Goal: Register for event/course

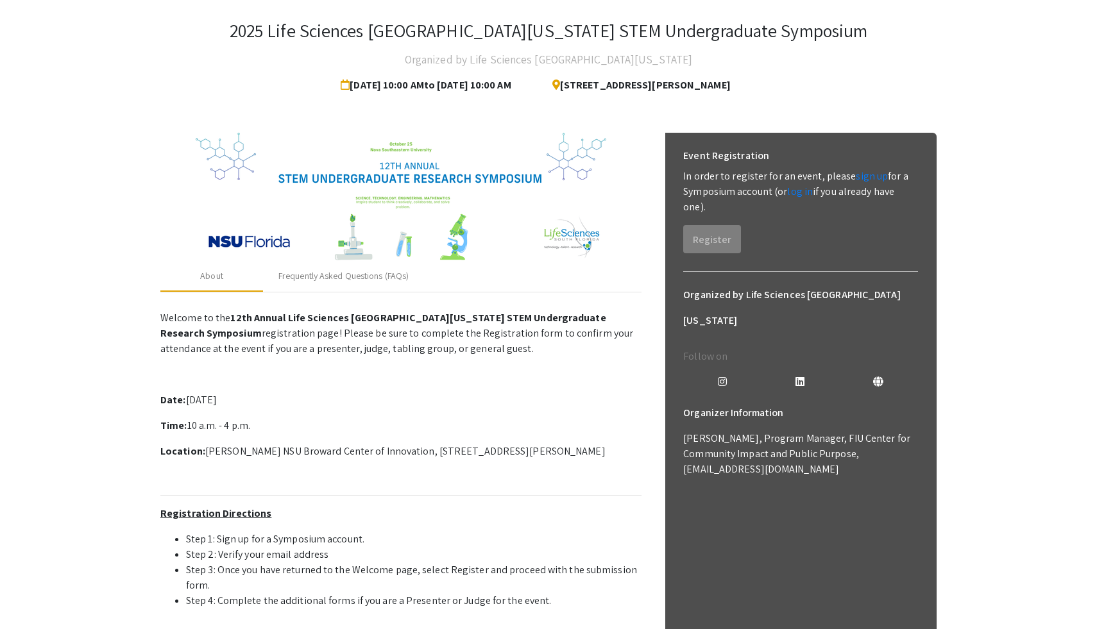
scroll to position [72, 0]
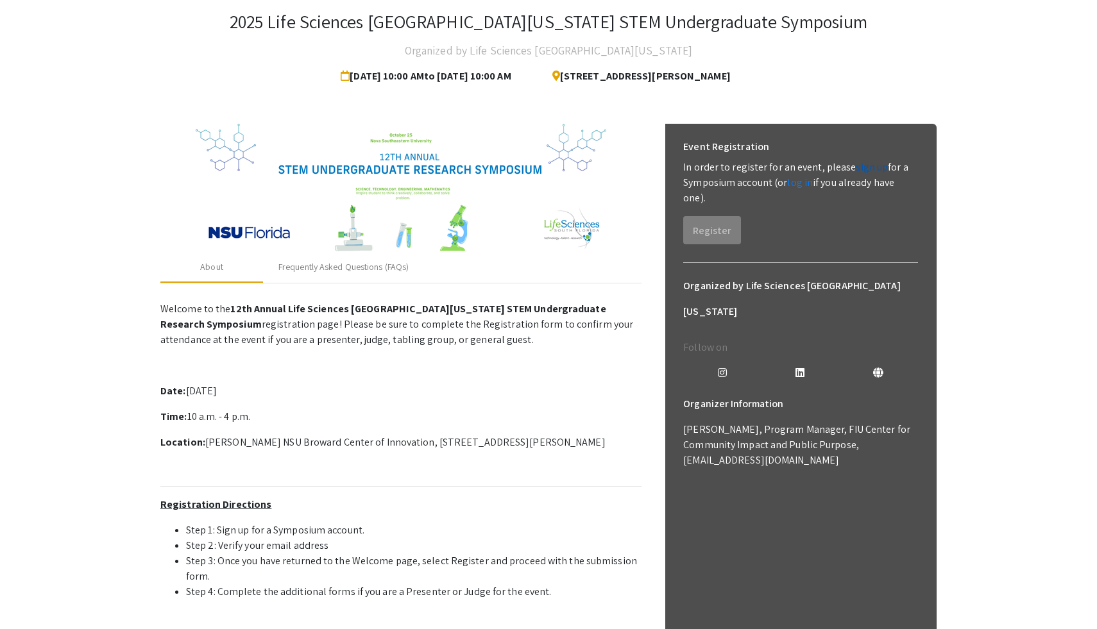
click at [862, 167] on link "sign up" at bounding box center [871, 166] width 32 height 13
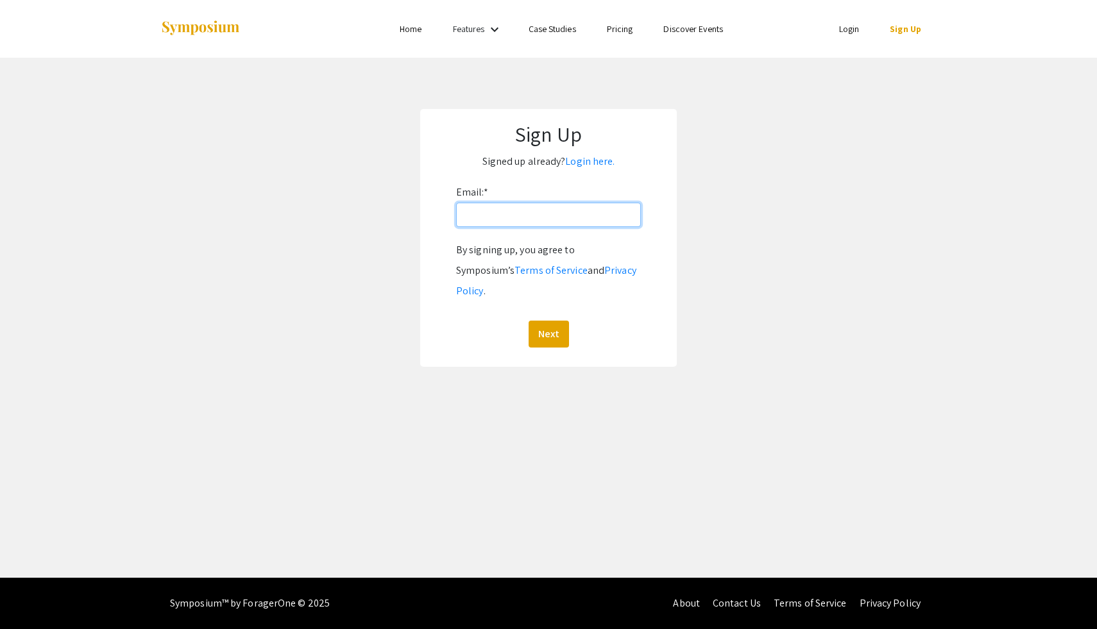
click at [525, 219] on input "Email: *" at bounding box center [548, 215] width 185 height 24
type input "[EMAIL_ADDRESS][DOMAIN_NAME]"
click at [542, 321] on button "Next" at bounding box center [548, 334] width 40 height 27
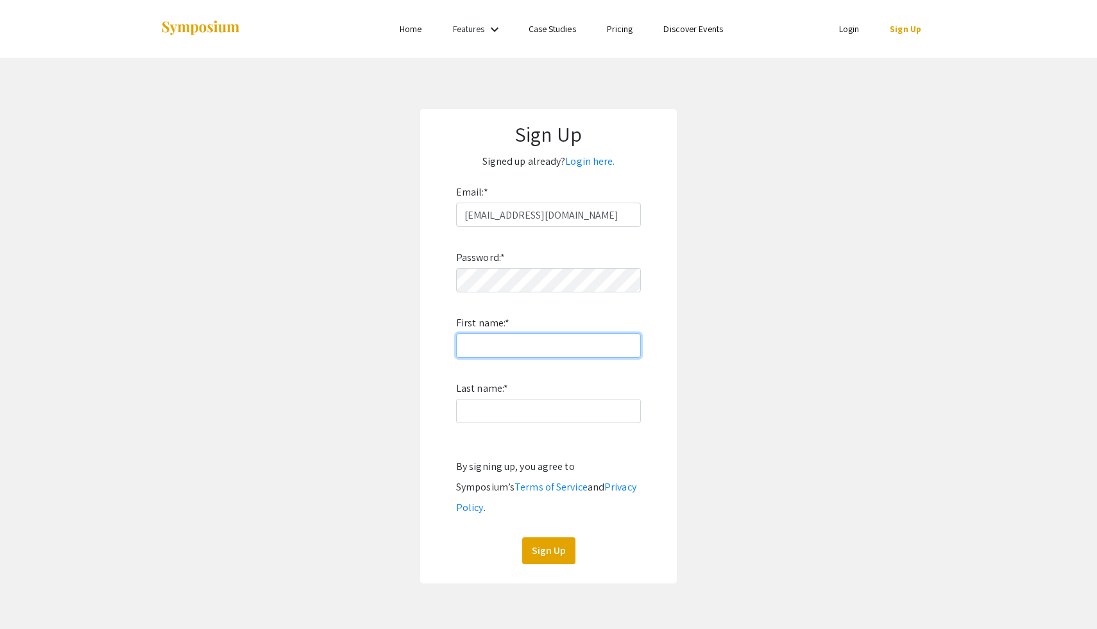
click at [525, 341] on input "First name: *" at bounding box center [548, 345] width 185 height 24
type input "[DEMOGRAPHIC_DATA]"
type input "Vundamati"
click at [547, 537] on button "Sign Up" at bounding box center [548, 550] width 53 height 27
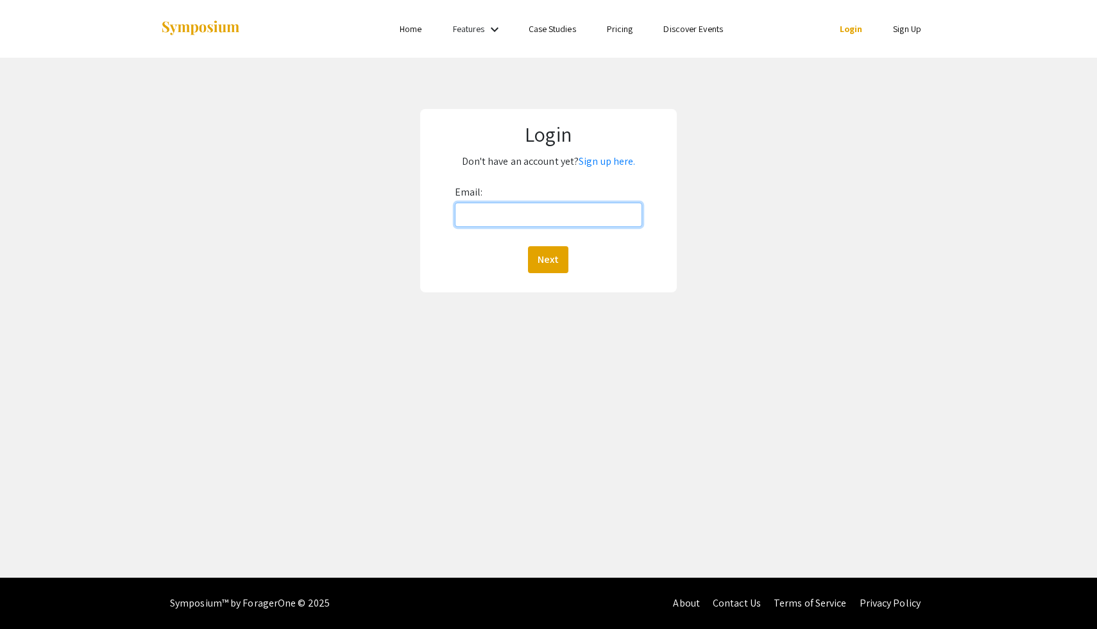
click at [604, 212] on input "Email:" at bounding box center [549, 215] width 188 height 24
type input "[EMAIL_ADDRESS][DOMAIN_NAME]"
click at [551, 254] on button "Next" at bounding box center [548, 259] width 40 height 27
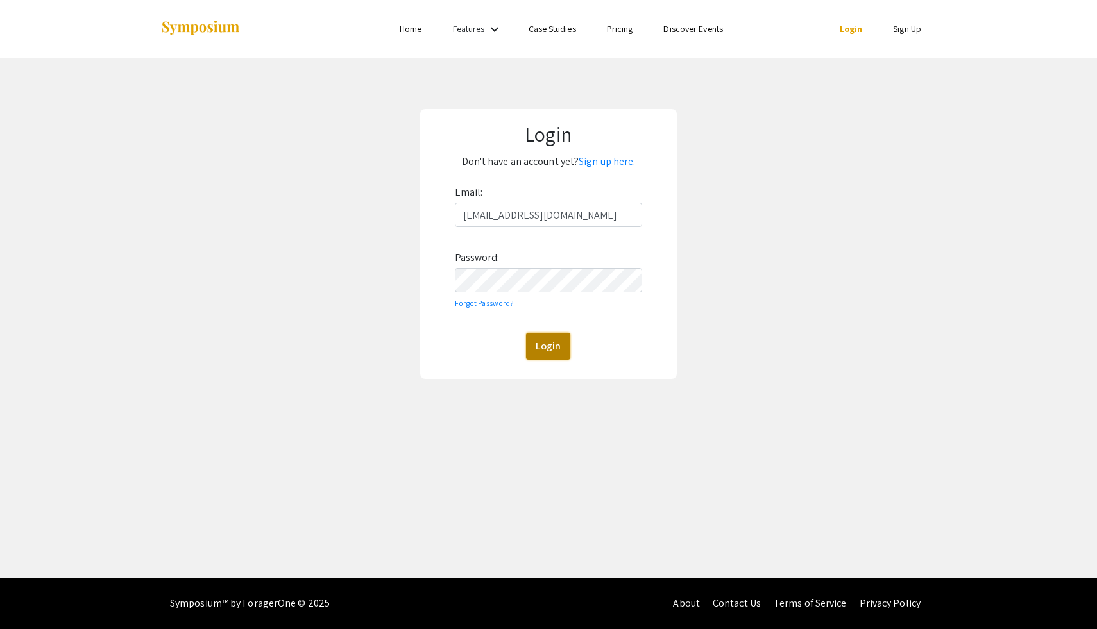
click at [551, 345] on button "Login" at bounding box center [548, 346] width 44 height 27
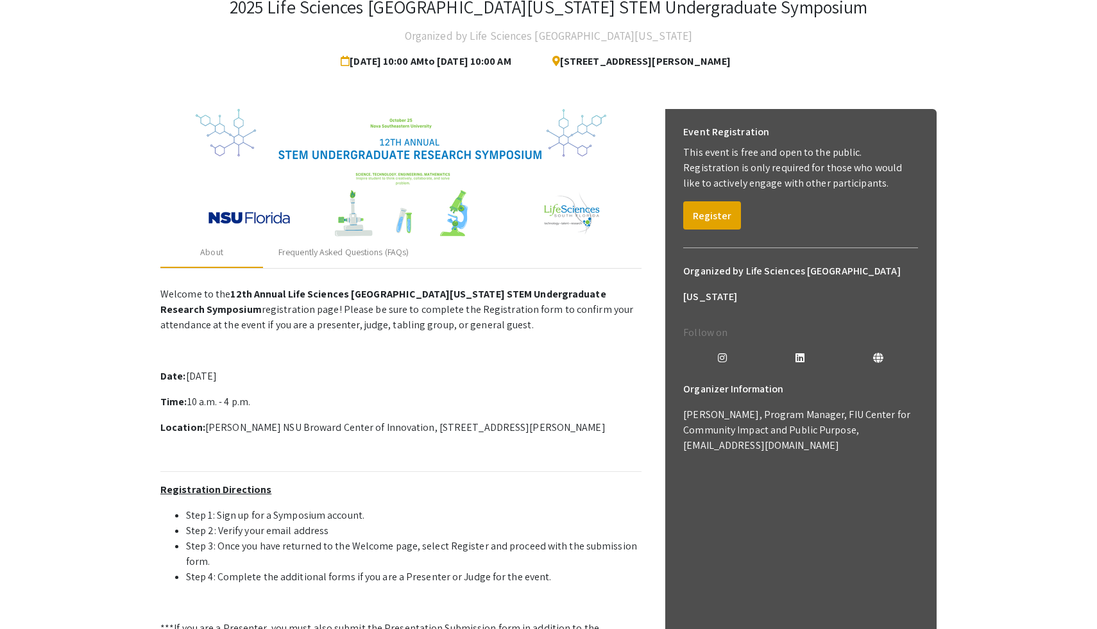
scroll to position [73, 0]
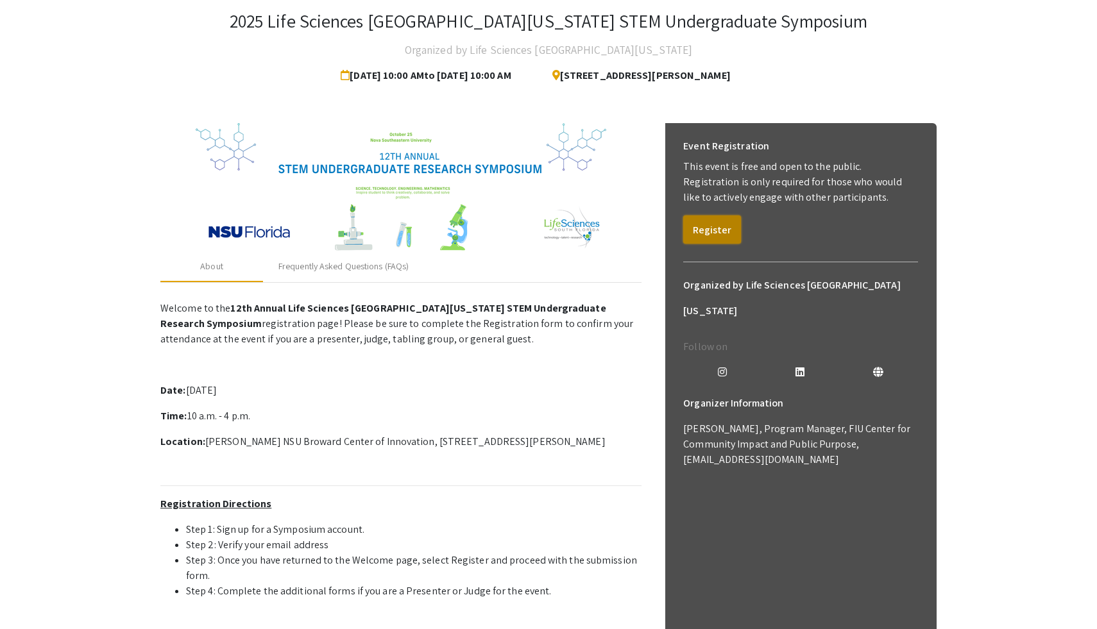
click at [703, 230] on button "Register" at bounding box center [712, 229] width 58 height 28
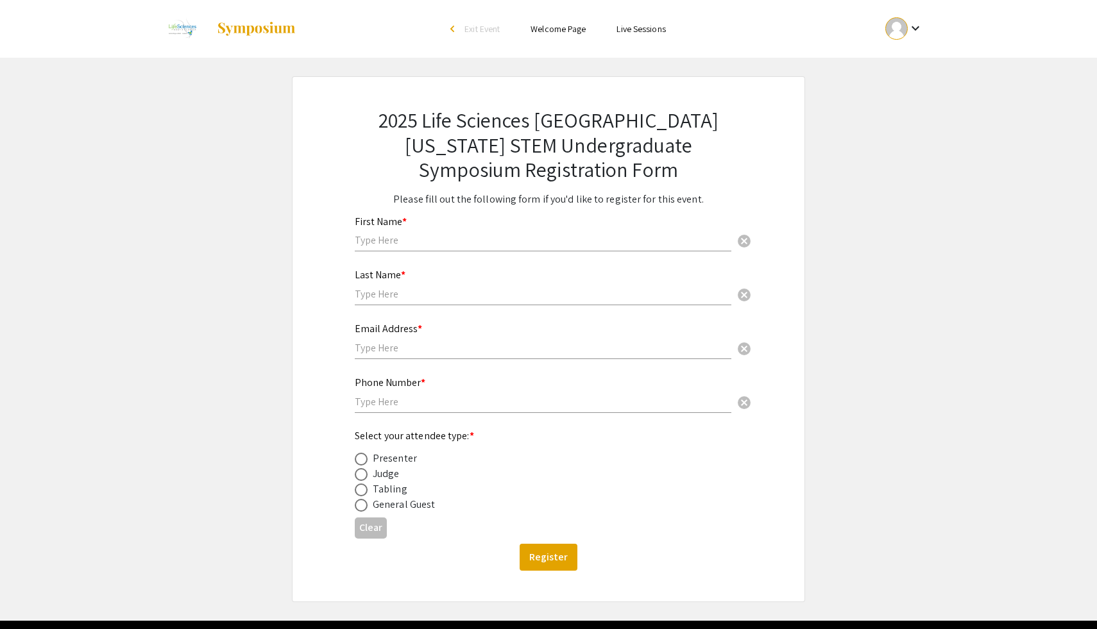
click at [618, 240] on input "text" at bounding box center [543, 239] width 376 height 13
type input "Vundamati"
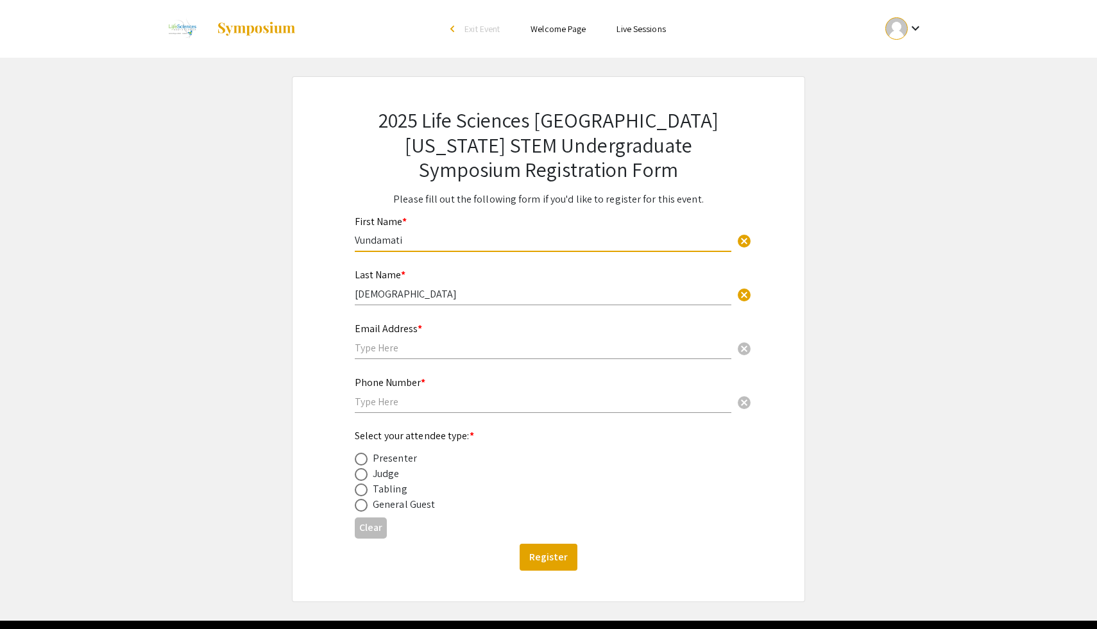
click at [446, 294] on input "[DEMOGRAPHIC_DATA]" at bounding box center [543, 293] width 376 height 13
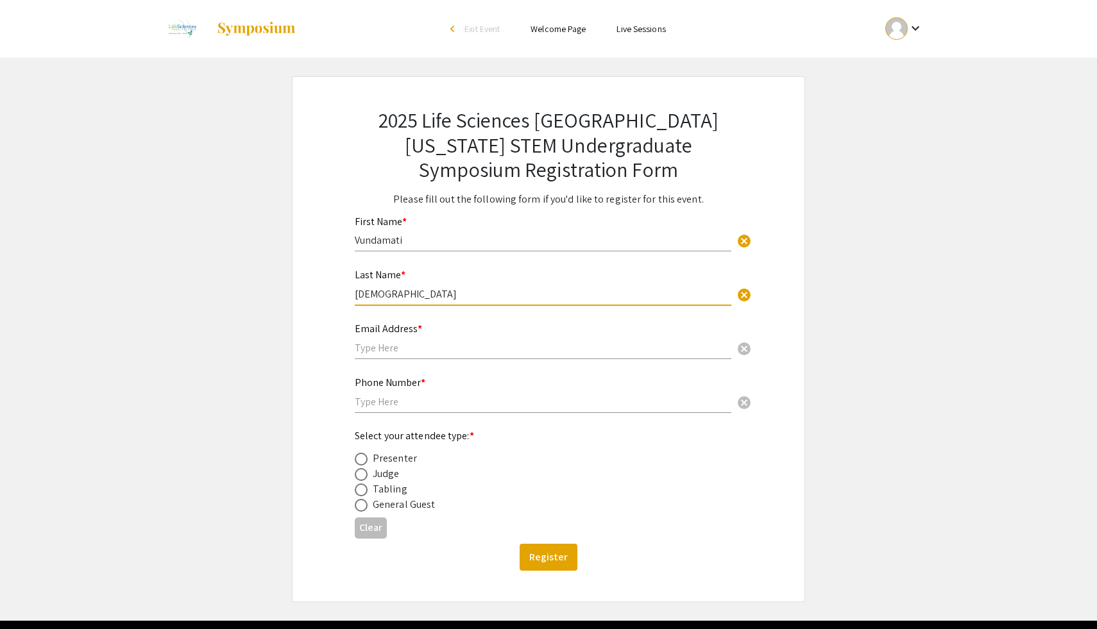
click at [446, 294] on input "[DEMOGRAPHIC_DATA]" at bounding box center [543, 293] width 376 height 13
type input "Vundamati"
click at [427, 350] on input "text" at bounding box center [543, 347] width 376 height 13
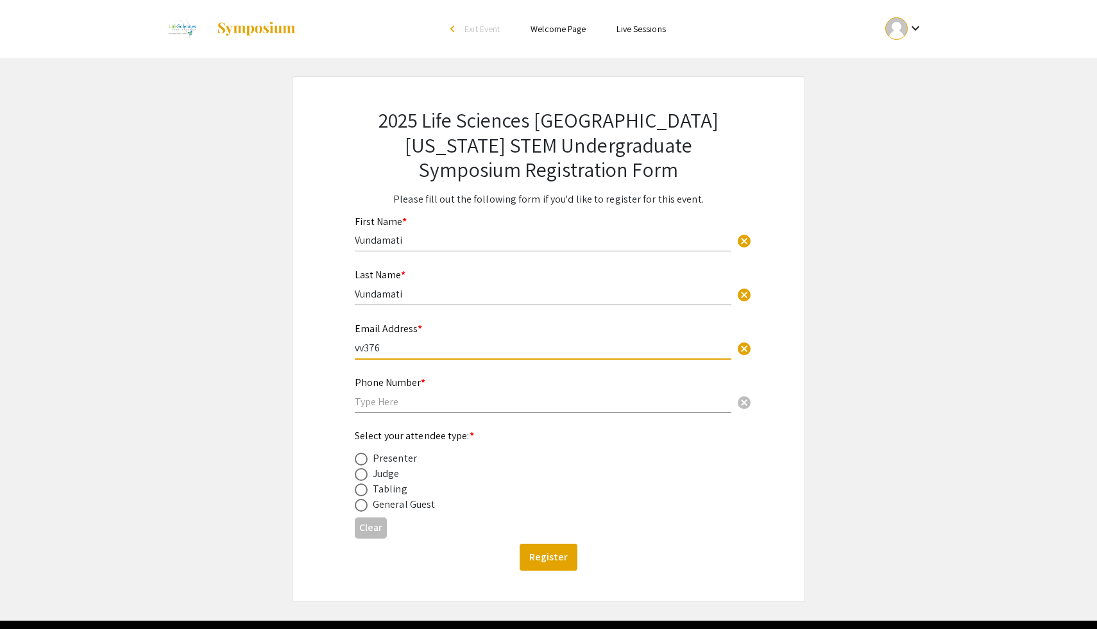
type input "vv376"
click at [383, 459] on div "Presenter" at bounding box center [395, 458] width 44 height 15
click at [359, 457] on span at bounding box center [361, 459] width 13 height 13
click at [359, 457] on input "radio" at bounding box center [361, 459] width 13 height 13
radio input "true"
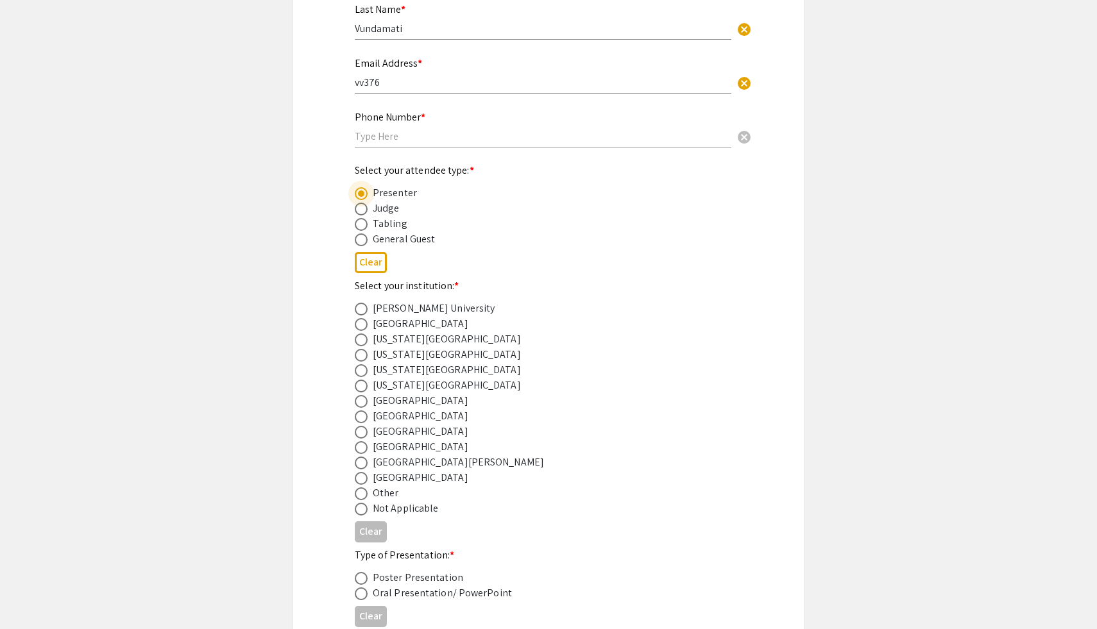
scroll to position [266, 0]
click at [362, 432] on span at bounding box center [361, 431] width 13 height 13
click at [362, 432] on input "radio" at bounding box center [361, 431] width 13 height 13
radio input "true"
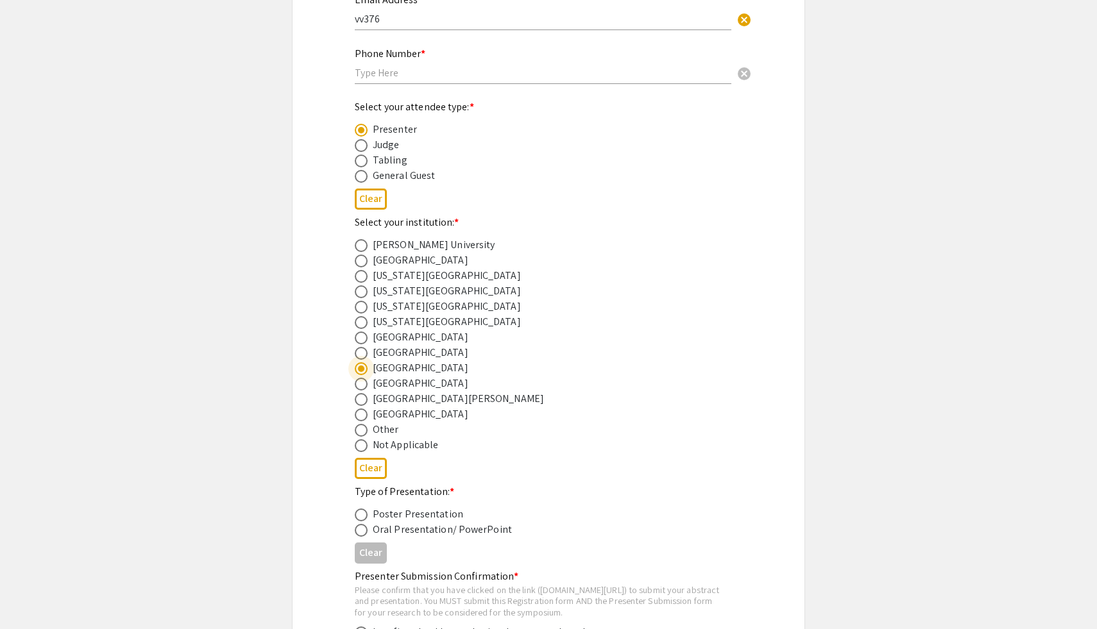
scroll to position [348, 0]
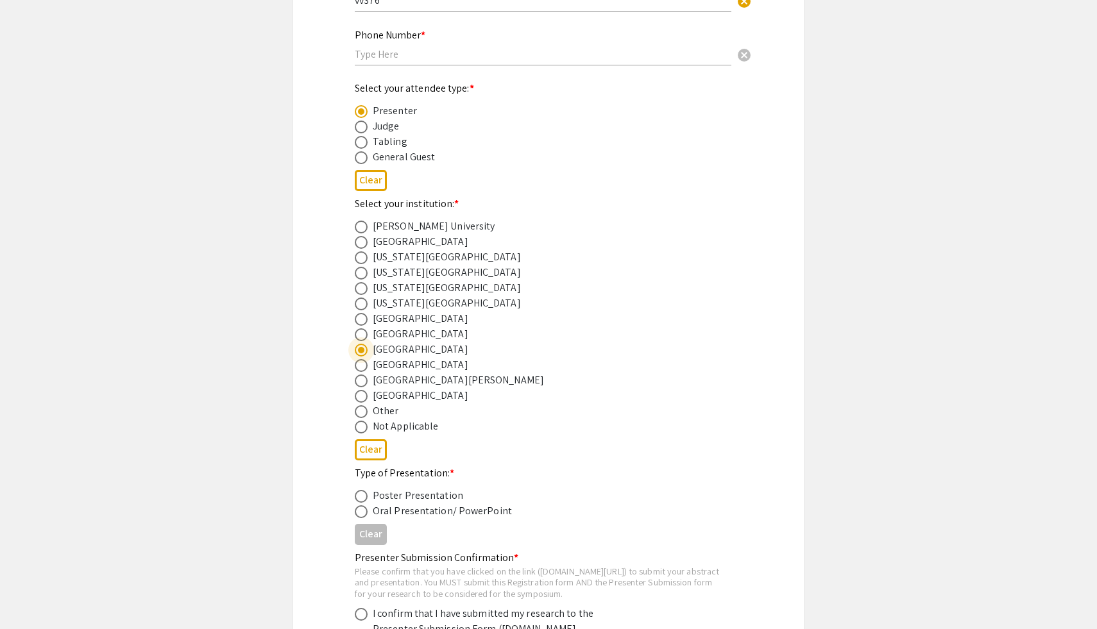
click at [362, 502] on span at bounding box center [361, 496] width 13 height 13
click at [362, 502] on input "radio" at bounding box center [361, 496] width 13 height 13
radio input "true"
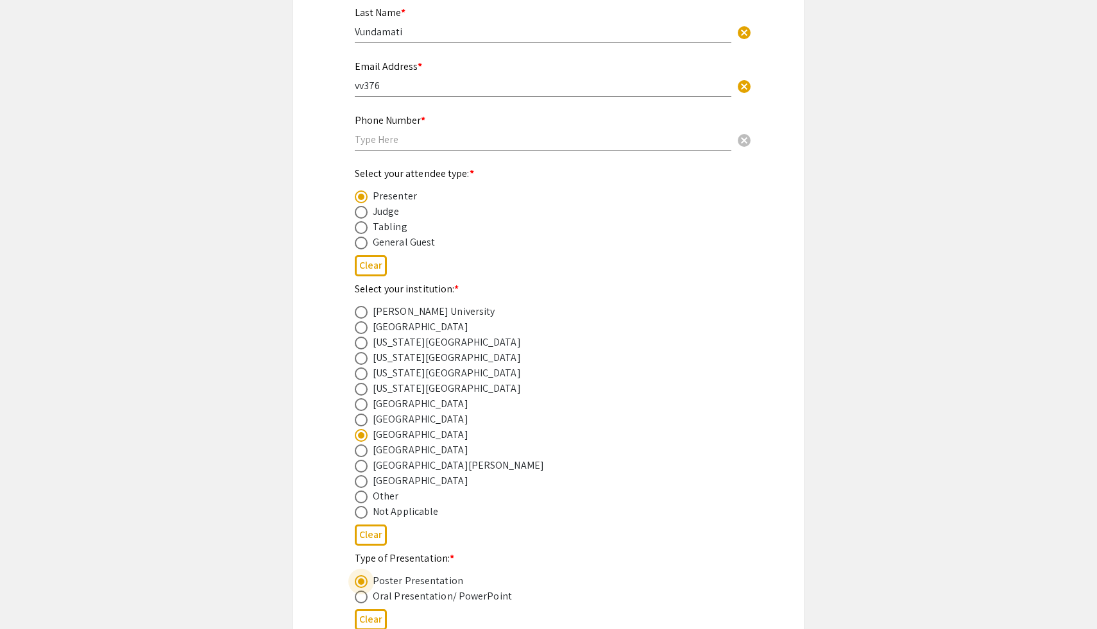
scroll to position [249, 0]
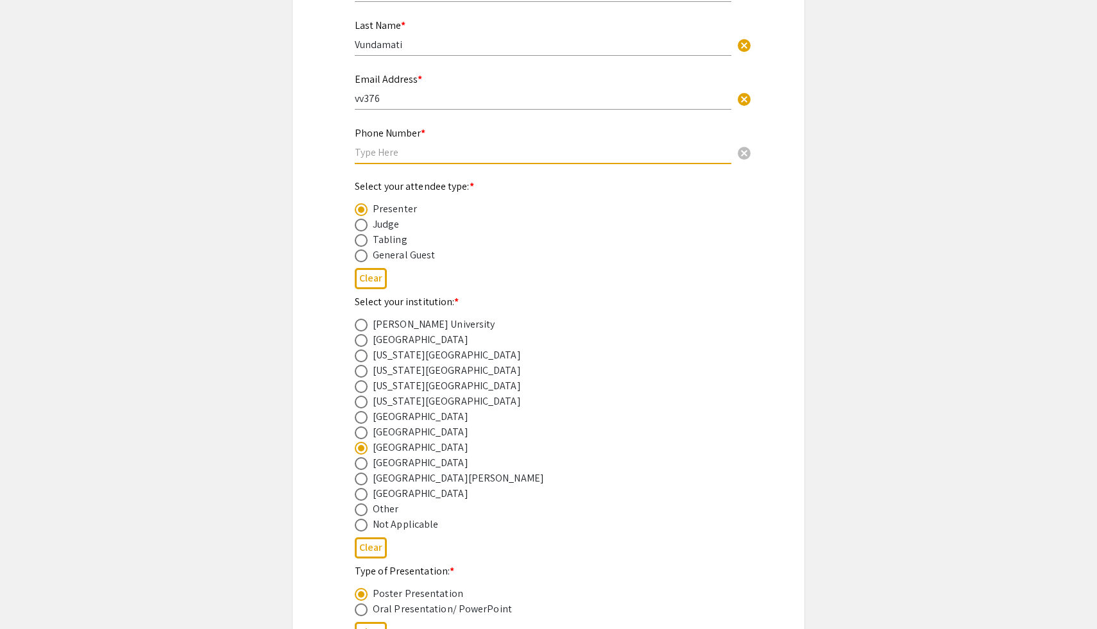
click at [396, 158] on input "text" at bounding box center [543, 152] width 376 height 13
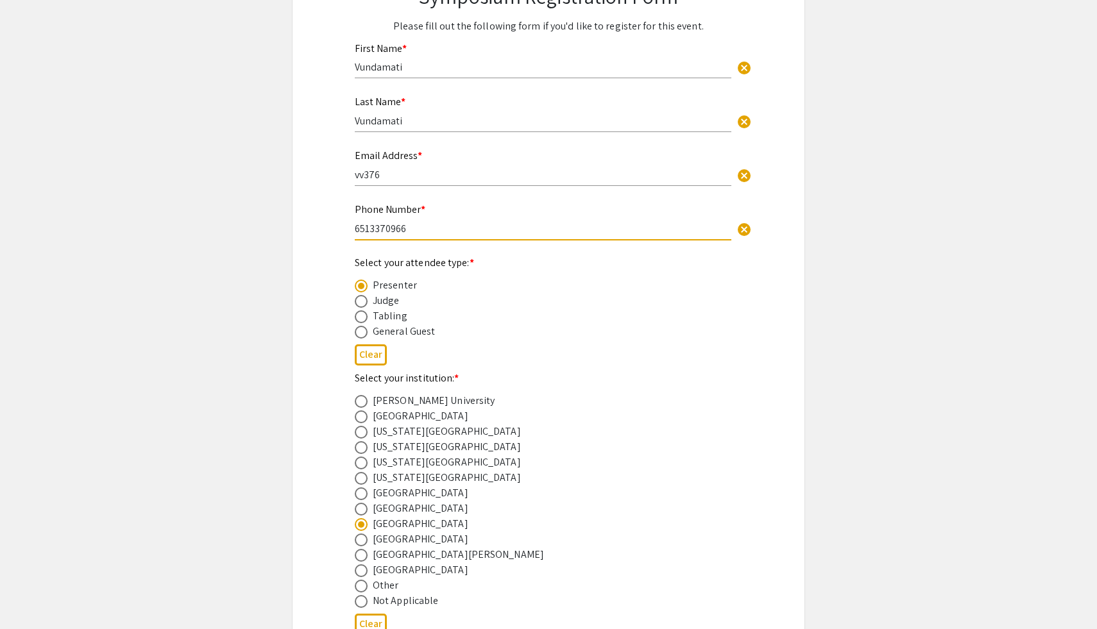
scroll to position [176, 0]
type input "6513370966"
click at [471, 162] on div "Email Address * vv376 cancel" at bounding box center [543, 159] width 376 height 49
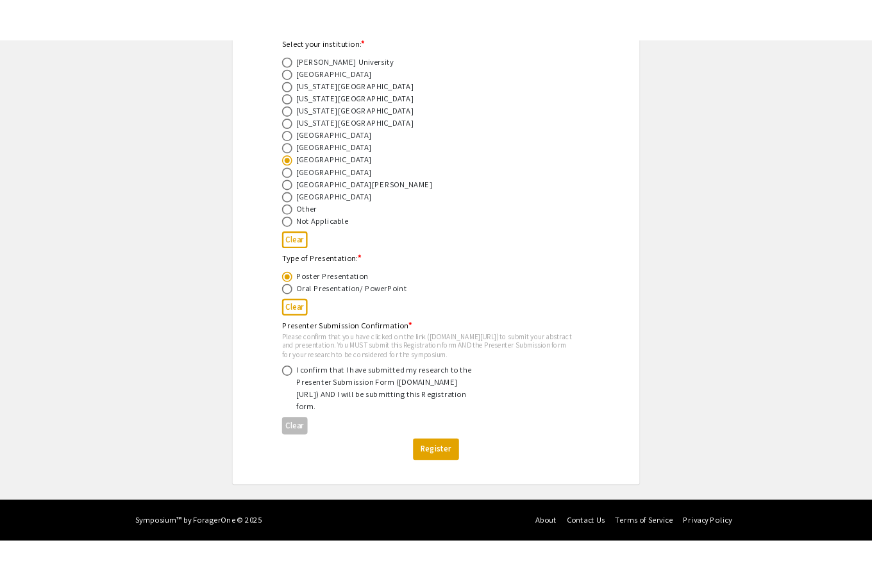
scroll to position [576, 0]
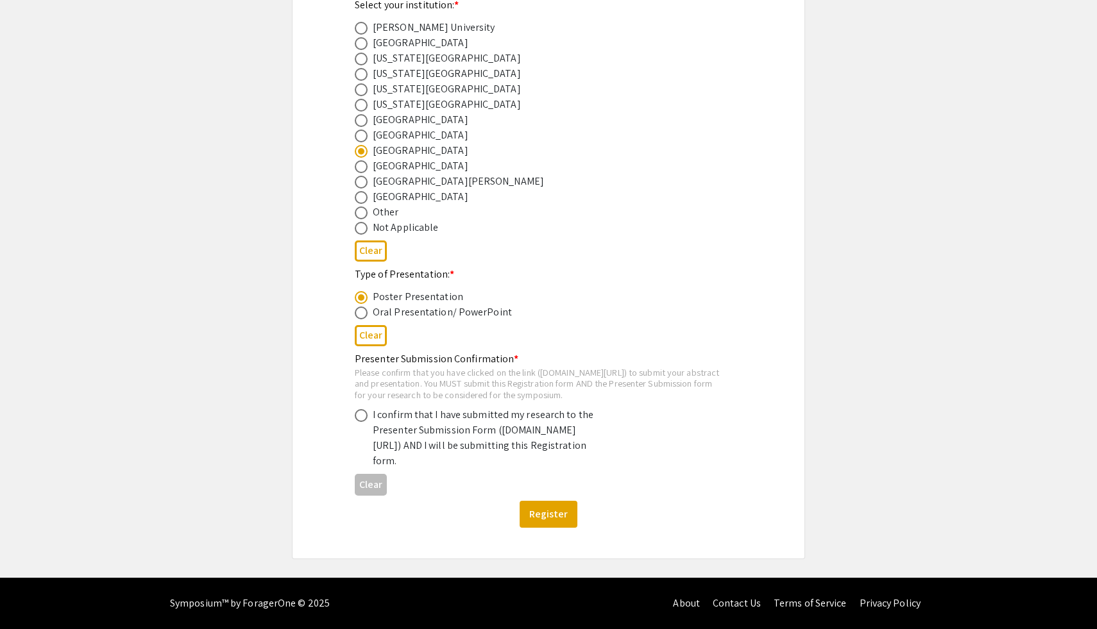
type input "[EMAIL_ADDRESS][DOMAIN_NAME]"
click at [367, 367] on div "Please confirm that you have clicked on the link (symposium.foragerone.com/lssf…" at bounding box center [538, 384] width 367 height 34
click at [404, 433] on div "I confirm that I have submitted my research to the Presenter Submission Form (s…" at bounding box center [485, 438] width 224 height 62
drag, startPoint x: 375, startPoint y: 432, endPoint x: 415, endPoint y: 446, distance: 42.2
click at [415, 446] on div "I confirm that I have submitted my research to the Presenter Submission Form (s…" at bounding box center [485, 438] width 224 height 62
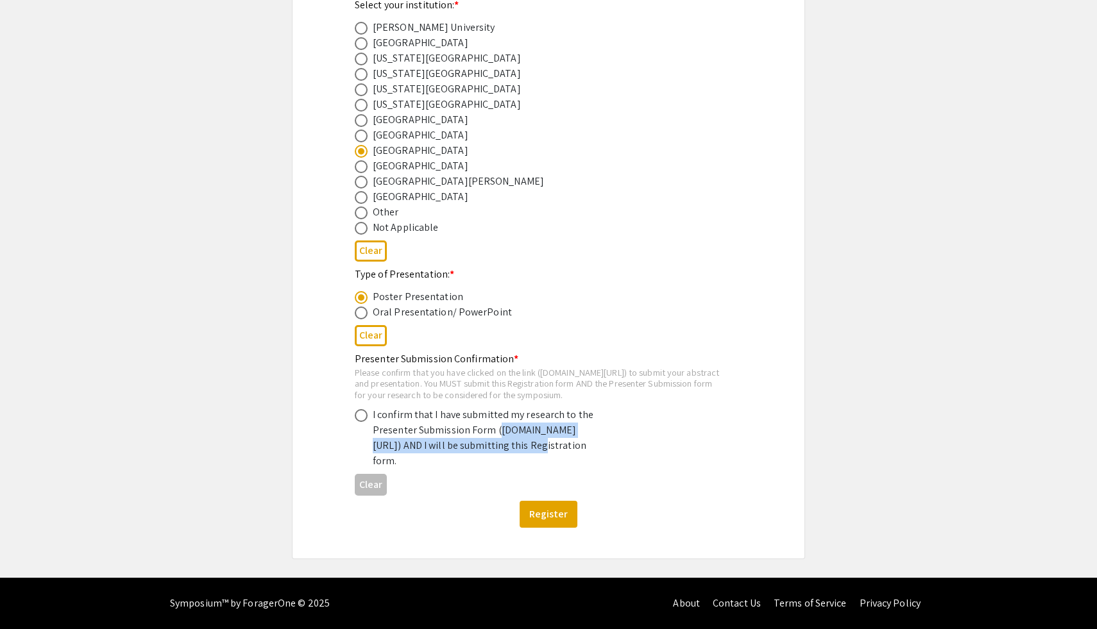
copy div "symposium.foragerone.com/lssfsymposium2025/submission"
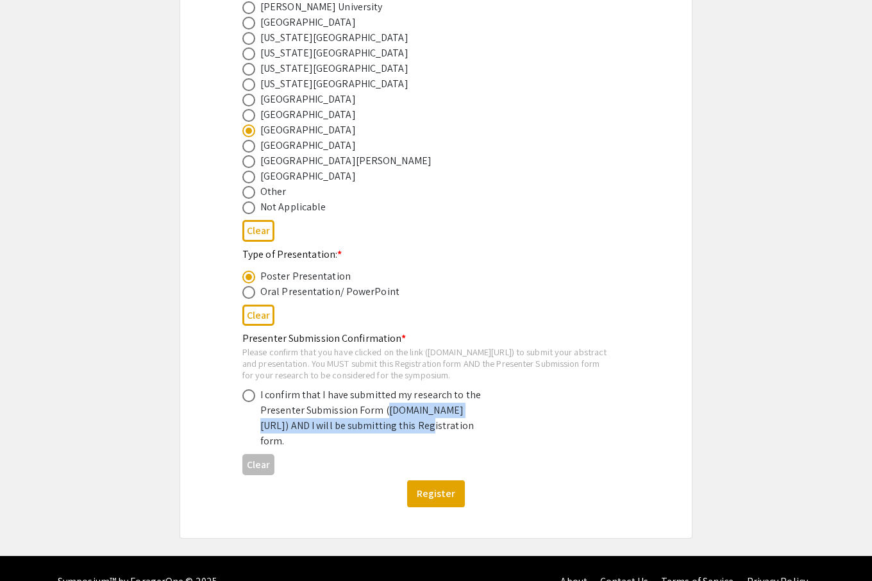
scroll to position [621, 0]
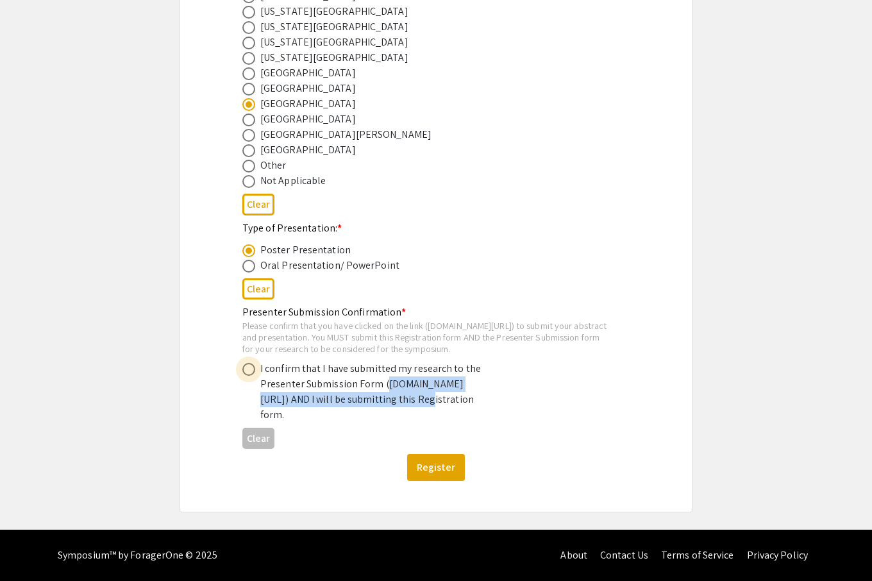
click at [245, 363] on span at bounding box center [248, 369] width 13 height 13
click at [245, 363] on input "radio" at bounding box center [248, 369] width 13 height 13
radio input "true"
click at [555, 371] on div "I confirm that I have submitted my research to the Presenter Submission Form (s…" at bounding box center [425, 392] width 367 height 62
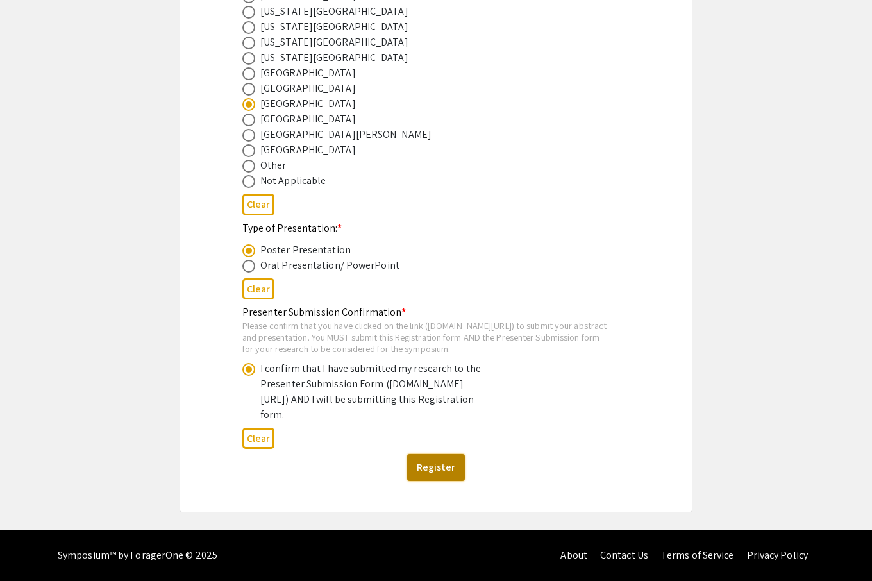
click at [425, 467] on button "Register" at bounding box center [436, 467] width 58 height 27
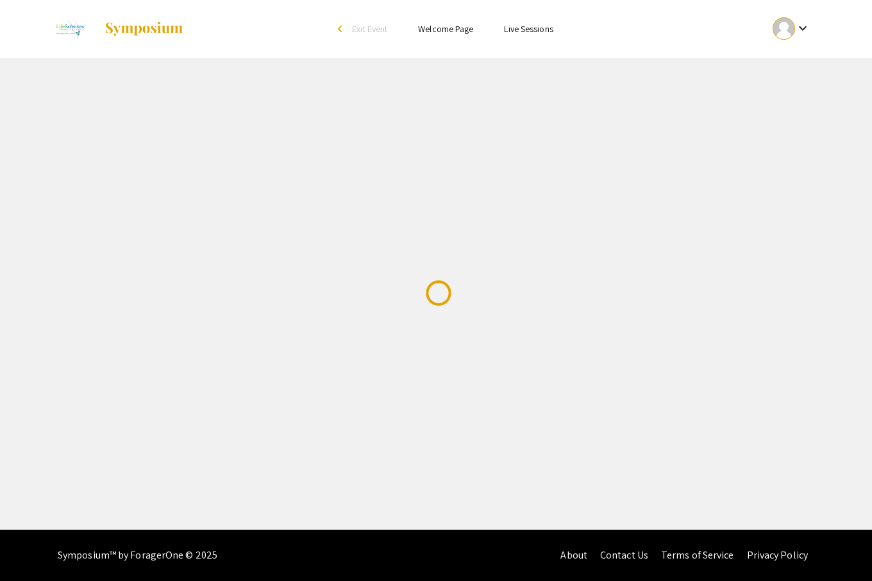
scroll to position [0, 0]
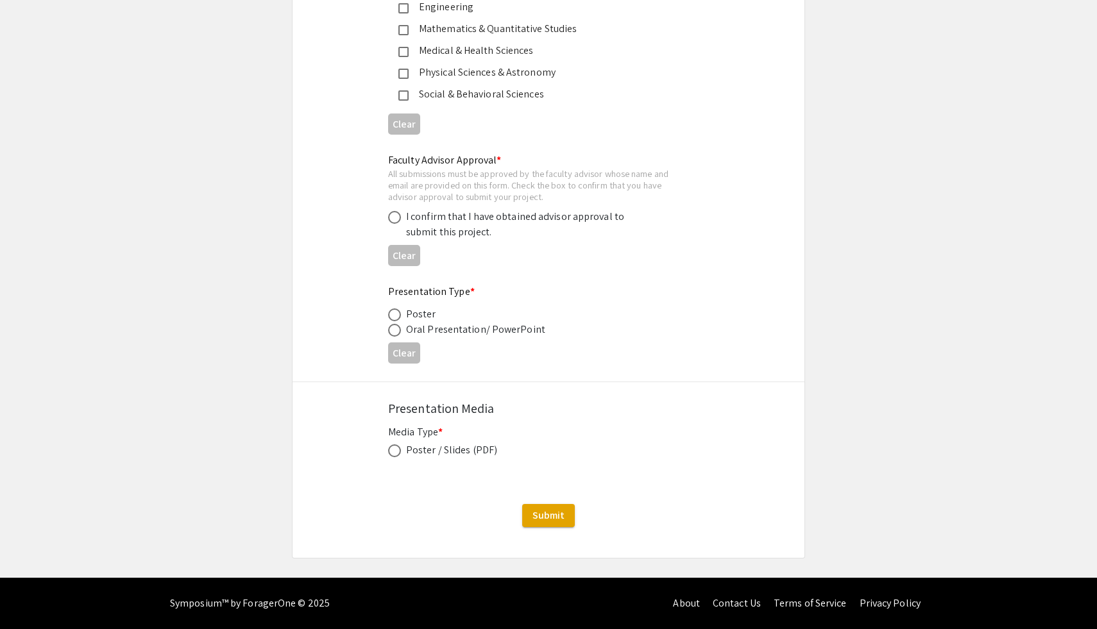
scroll to position [1836, 0]
click at [395, 217] on span at bounding box center [394, 217] width 13 height 13
click at [395, 217] on input "radio" at bounding box center [394, 217] width 13 height 13
radio input "true"
click at [394, 314] on span at bounding box center [394, 314] width 13 height 13
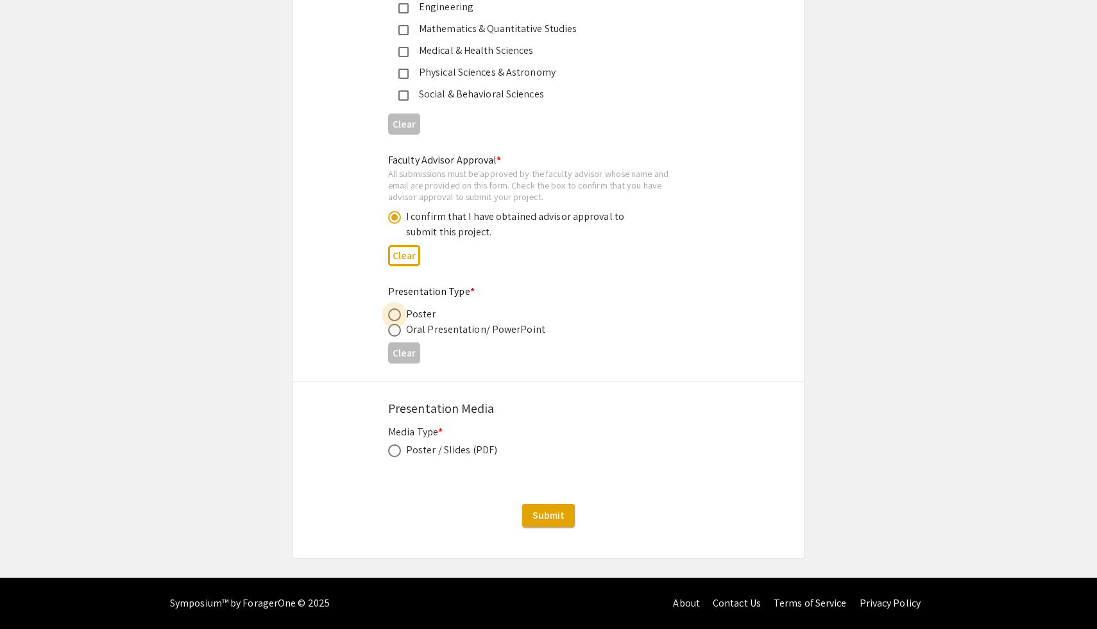
click at [394, 314] on input "radio" at bounding box center [394, 314] width 13 height 13
radio input "true"
click at [392, 448] on span at bounding box center [394, 450] width 13 height 13
click at [392, 448] on input "radio" at bounding box center [394, 450] width 13 height 13
radio input "true"
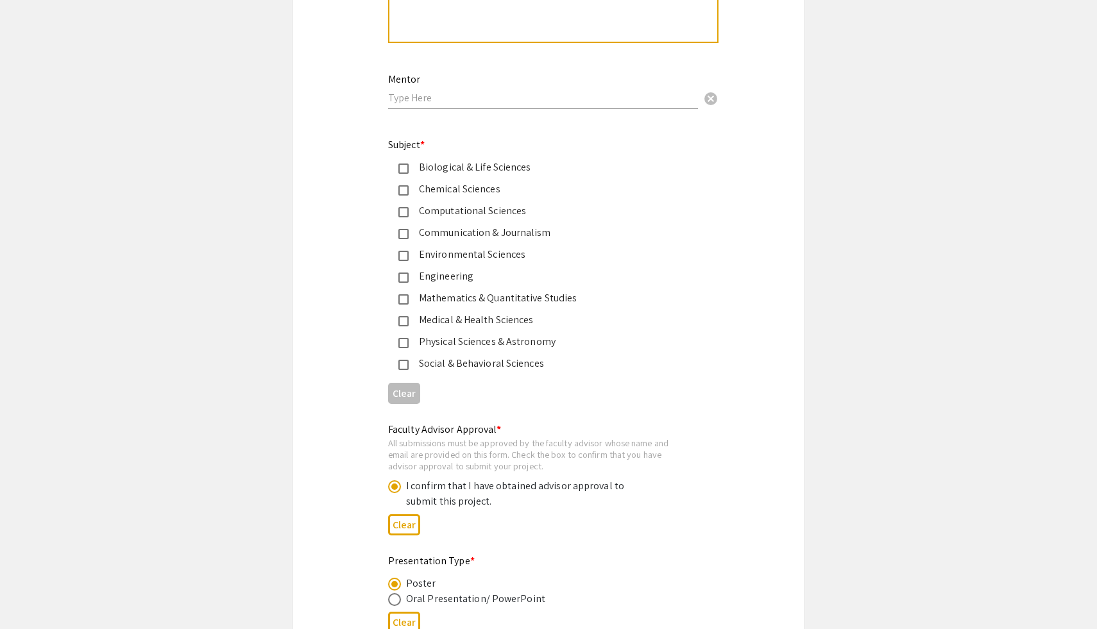
scroll to position [1558, 0]
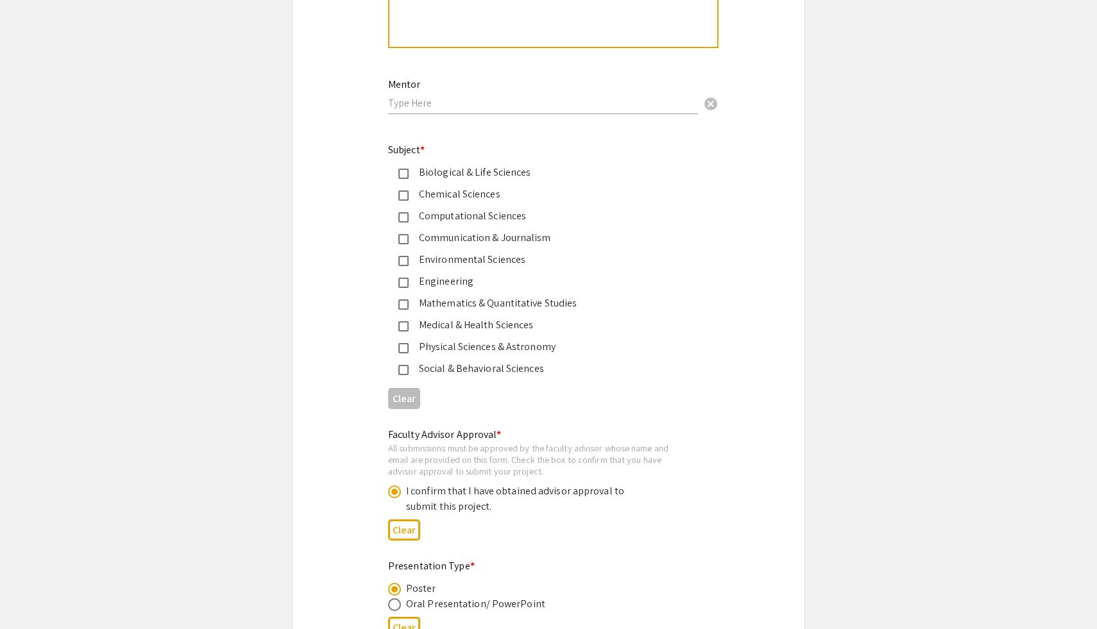
click at [400, 179] on mat-pseudo-checkbox at bounding box center [403, 174] width 10 height 10
click at [403, 200] on mat-pseudo-checkbox at bounding box center [403, 195] width 10 height 10
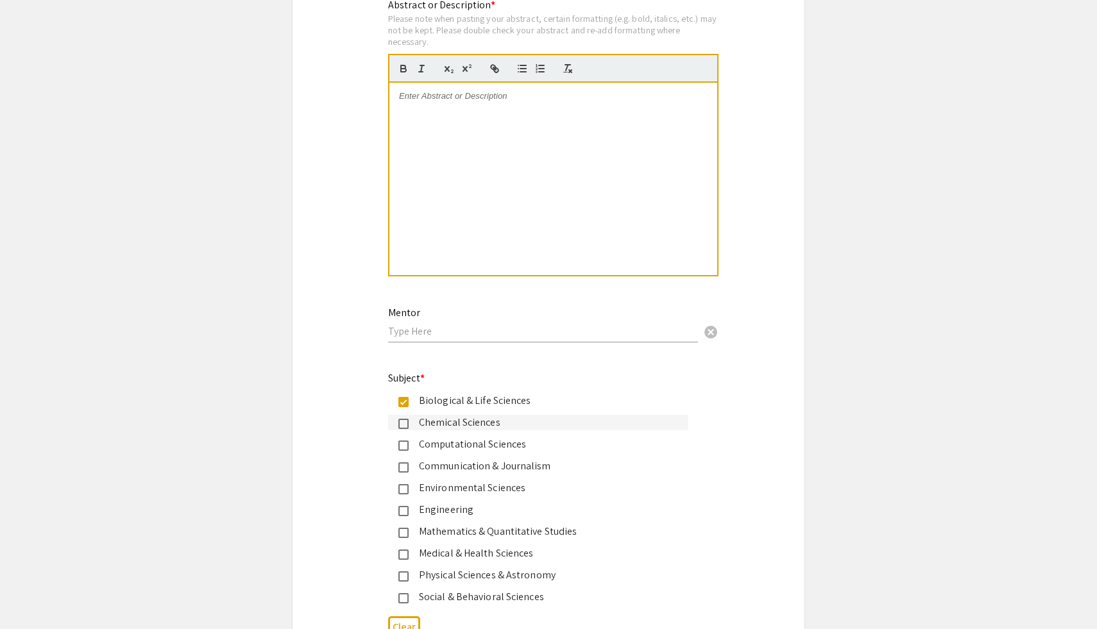
scroll to position [1313, 0]
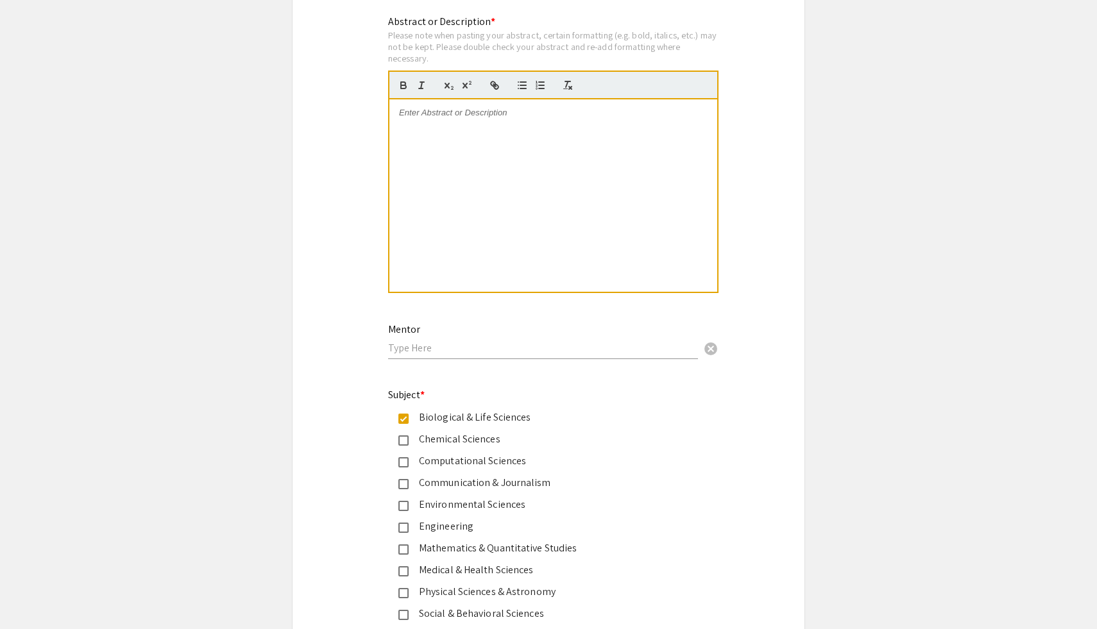
click at [438, 354] on input "text" at bounding box center [543, 347] width 310 height 13
type input "[PERSON_NAME]"
click at [434, 151] on div at bounding box center [553, 195] width 328 height 192
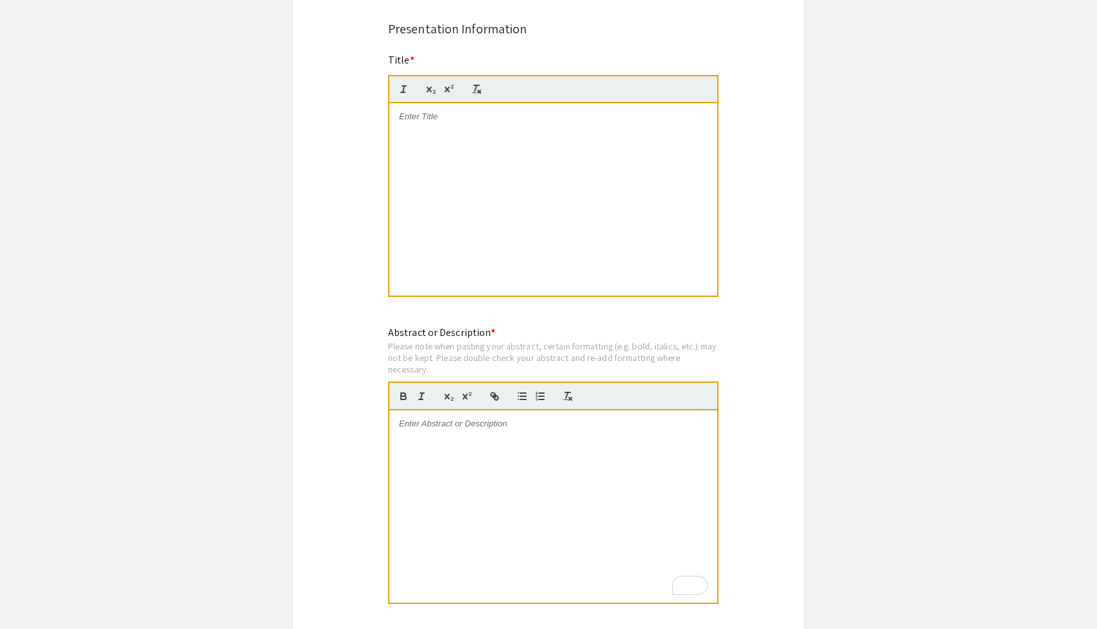
scroll to position [996, 0]
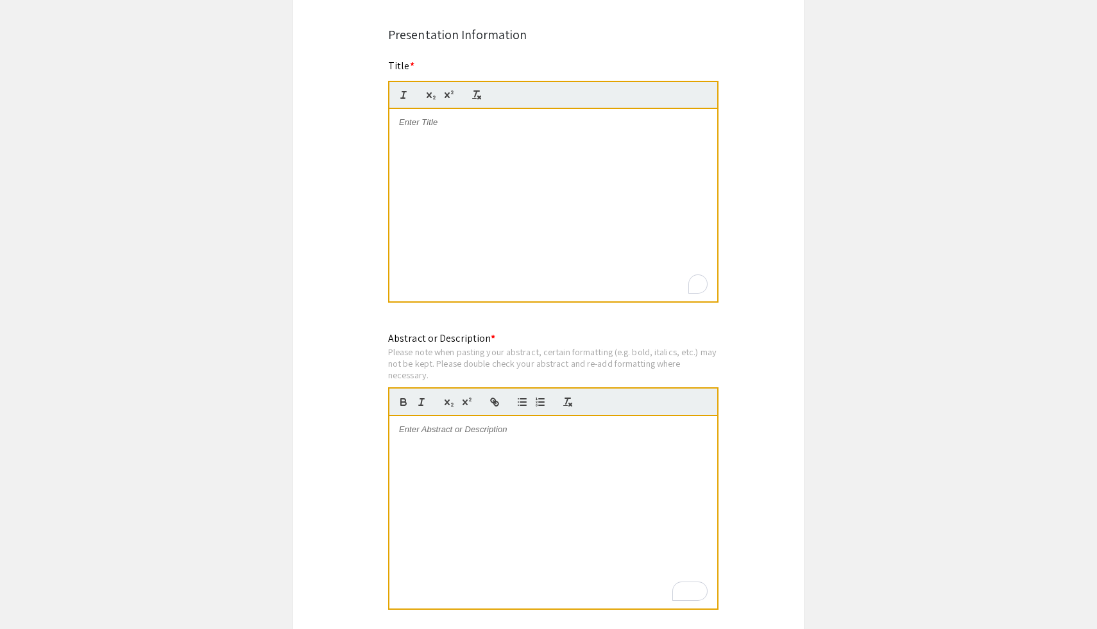
click at [435, 135] on div "To enrich screen reader interactions, please activate Accessibility in Grammarl…" at bounding box center [553, 205] width 328 height 192
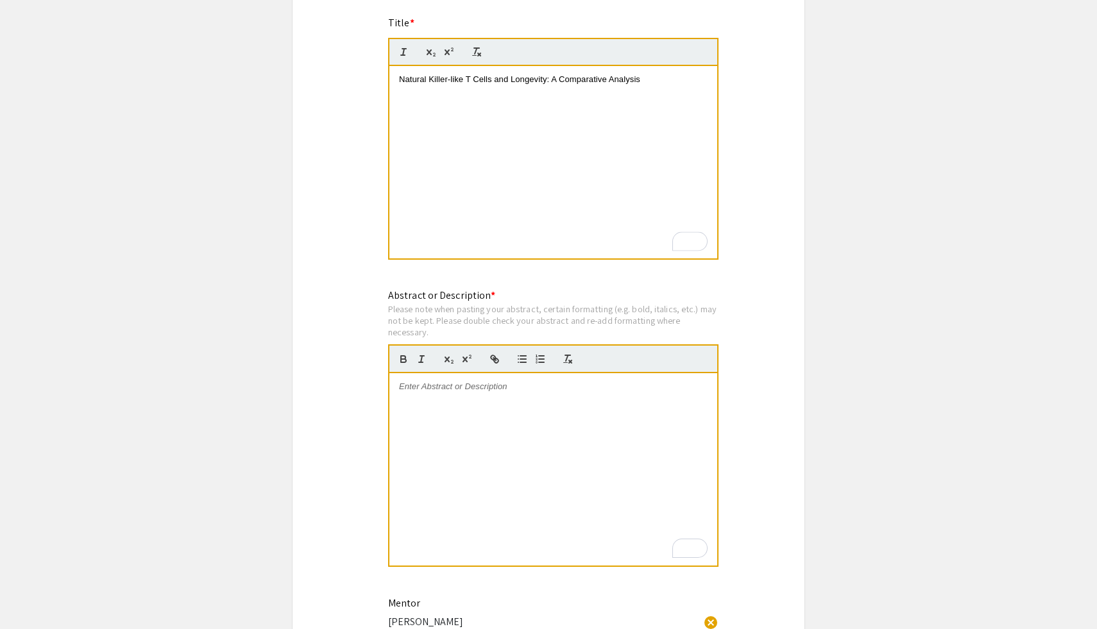
scroll to position [1060, 0]
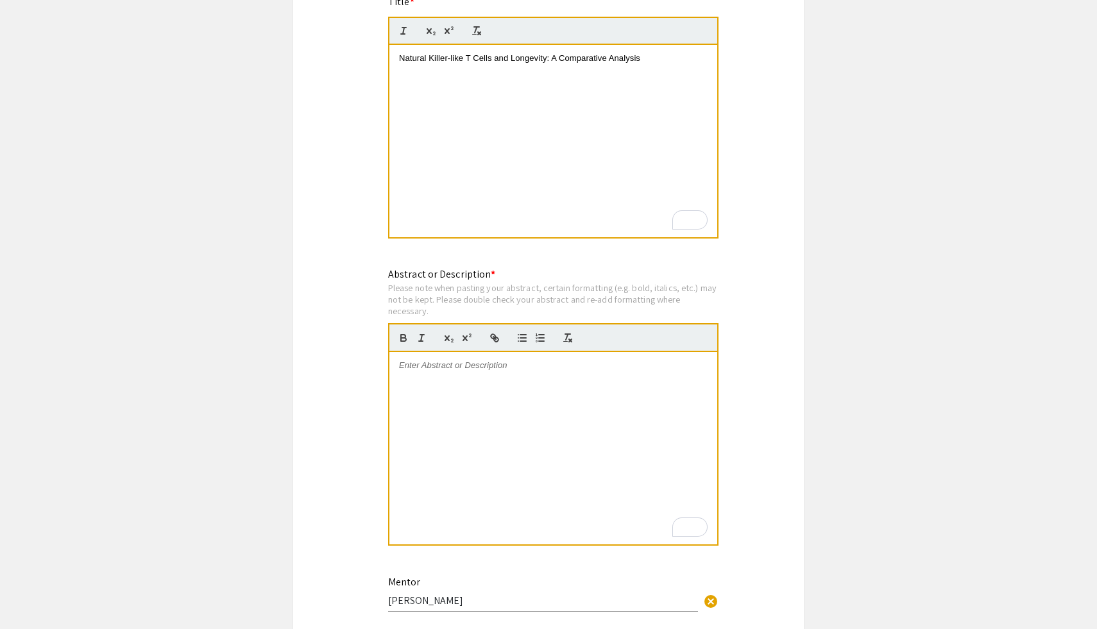
click at [494, 385] on div "To enrich screen reader interactions, please activate Accessibility in Grammarl…" at bounding box center [553, 448] width 328 height 192
paste div
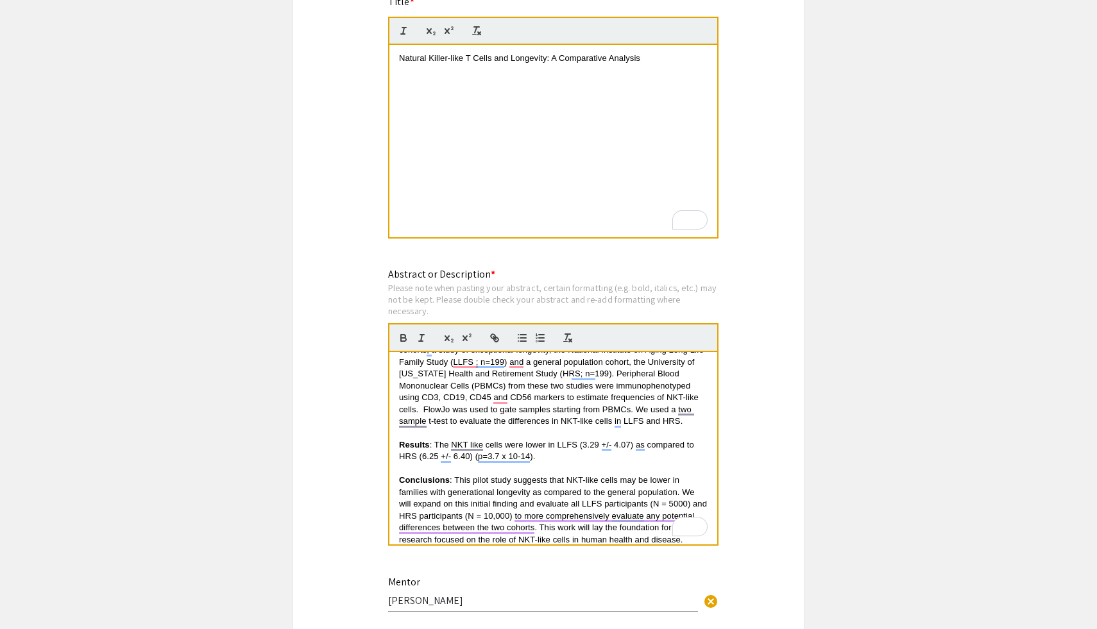
scroll to position [0, 0]
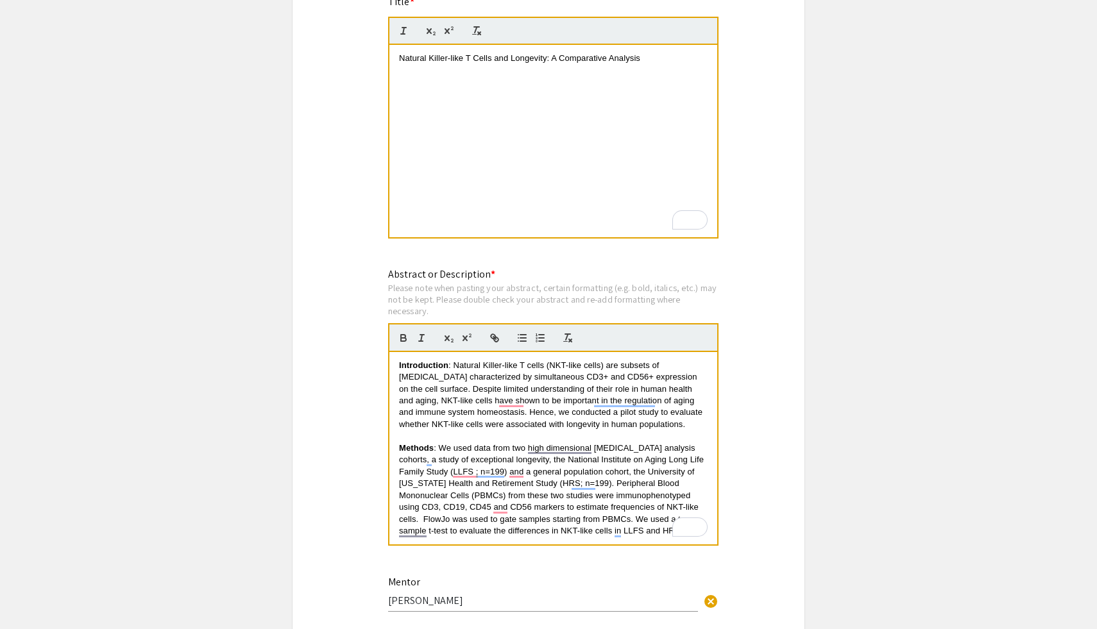
click at [426, 368] on strong "Introduction" at bounding box center [423, 365] width 49 height 10
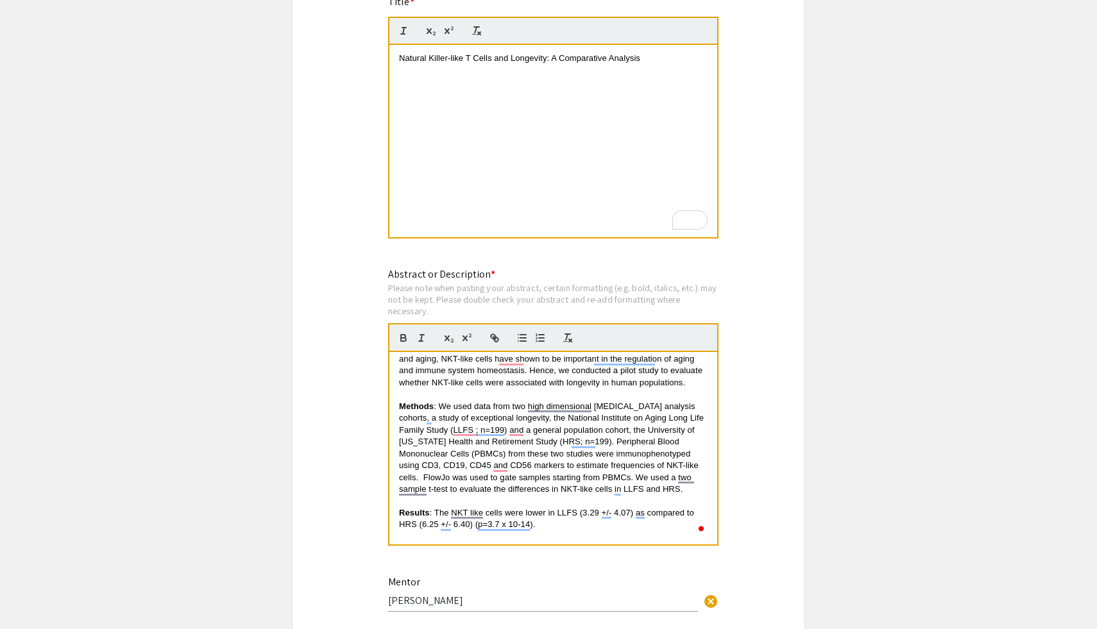
click at [416, 410] on strong "Methods" at bounding box center [416, 406] width 35 height 10
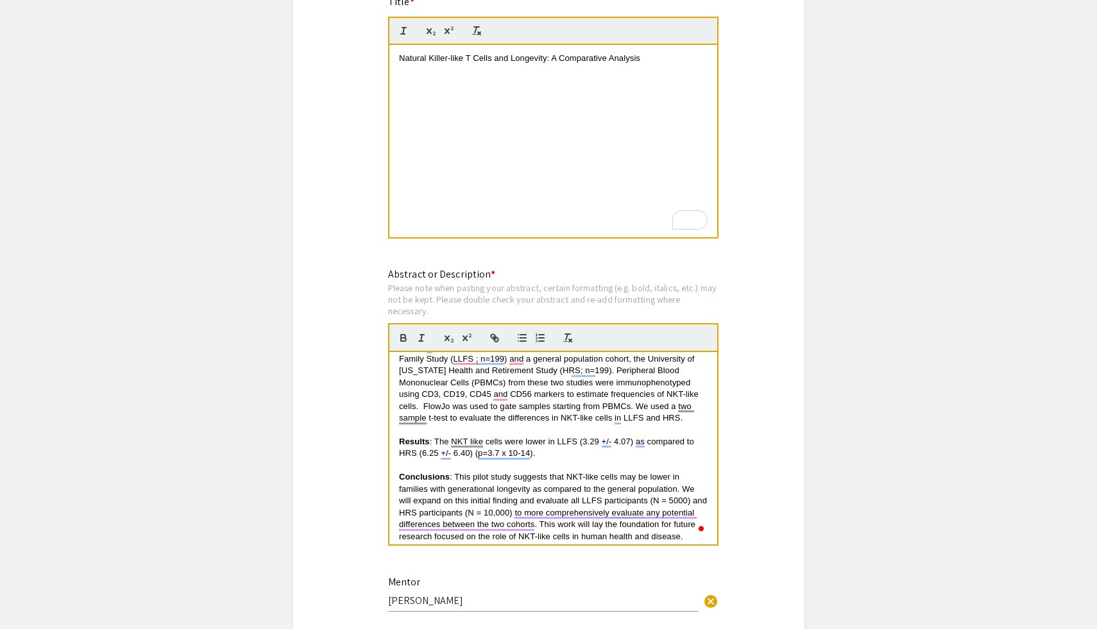
scroll to position [119, 0]
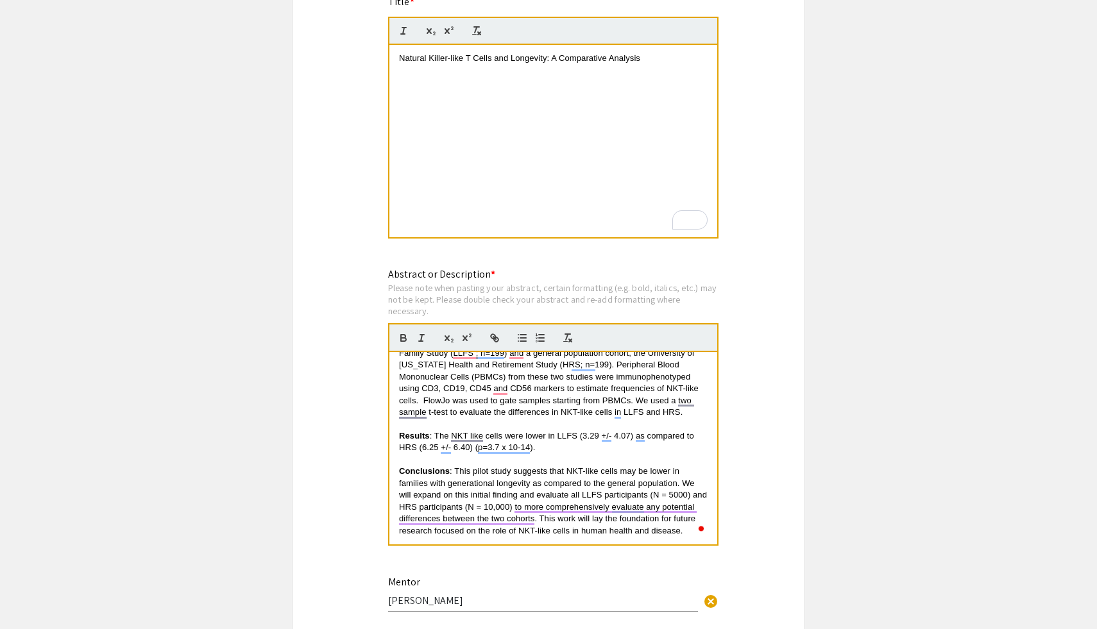
click at [410, 438] on strong "Results" at bounding box center [414, 436] width 31 height 10
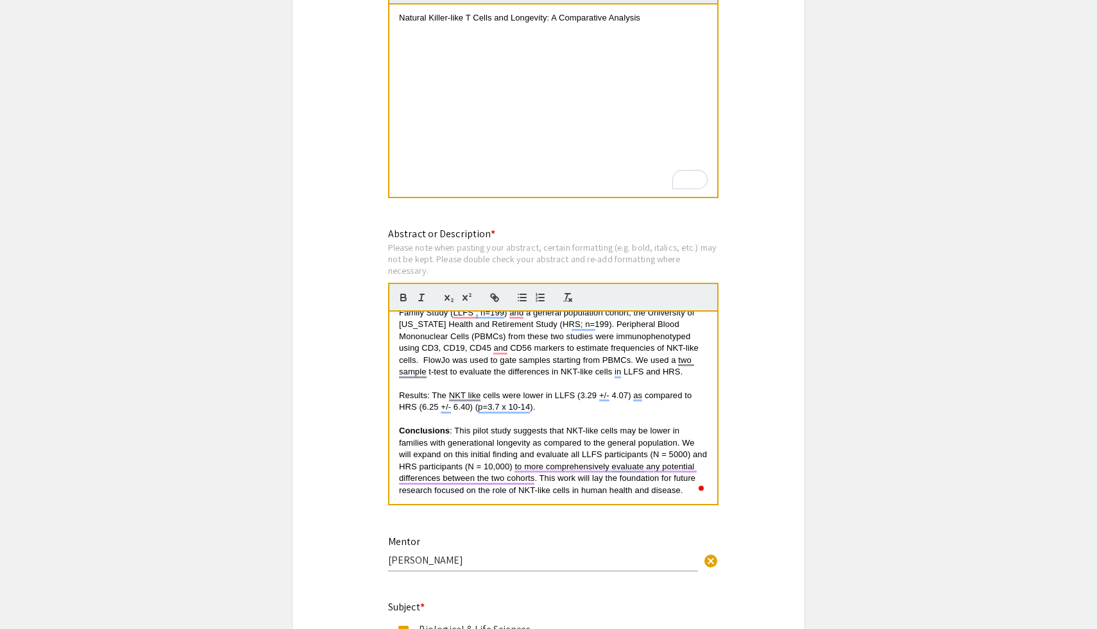
scroll to position [1109, 0]
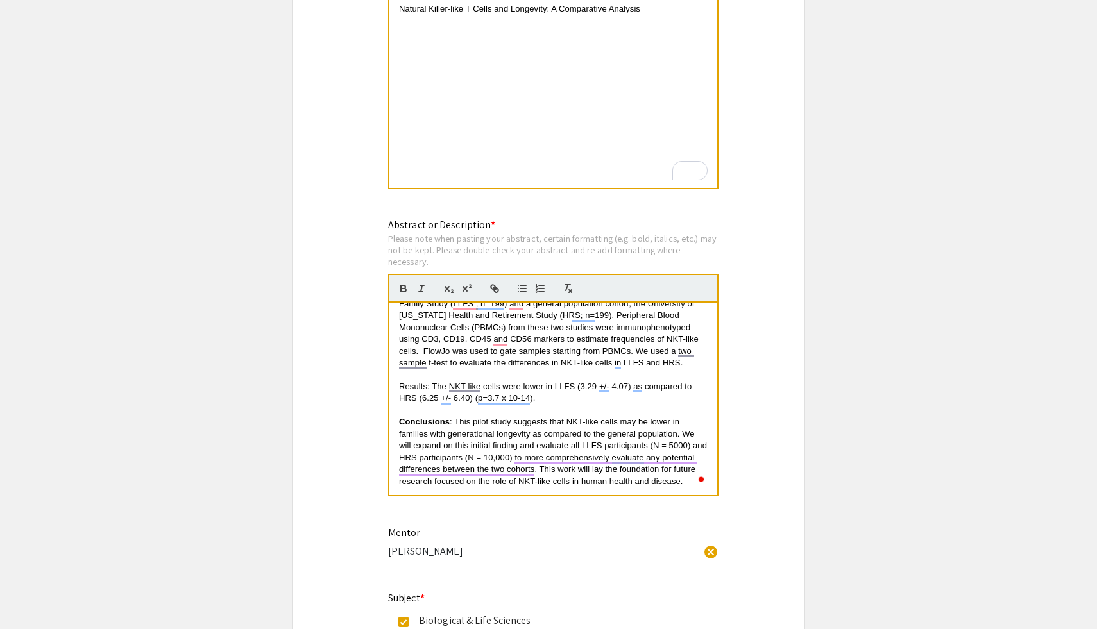
click at [410, 425] on strong "Conclusions" at bounding box center [424, 422] width 51 height 10
click at [486, 443] on p "Conclusions: This pilot study suggests that NKT-like cells may be lower in fami…" at bounding box center [553, 451] width 308 height 71
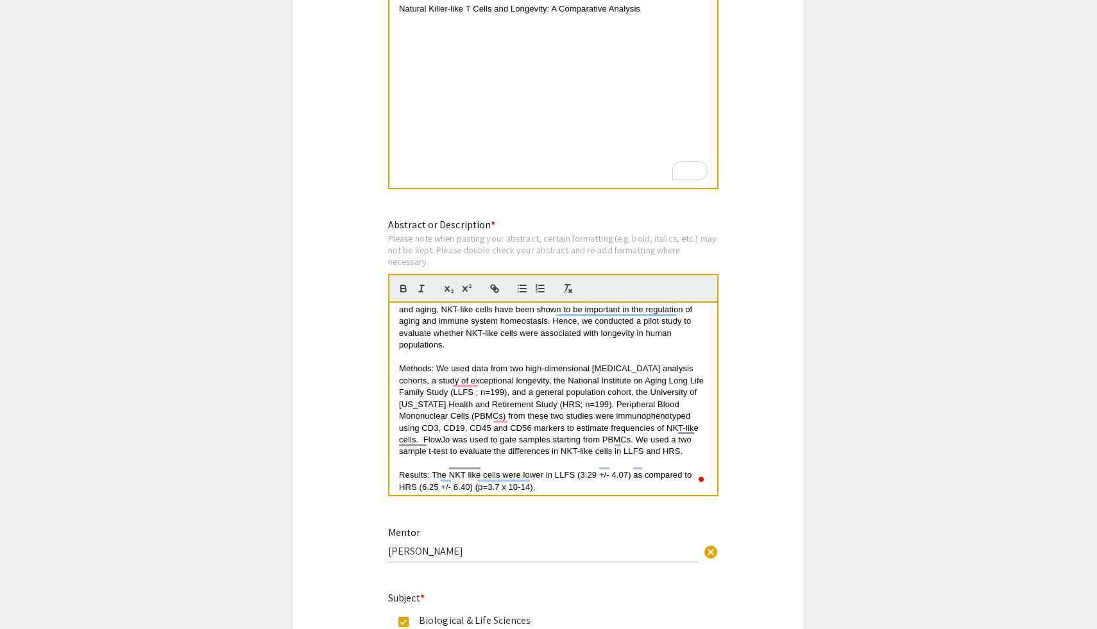
scroll to position [0, 0]
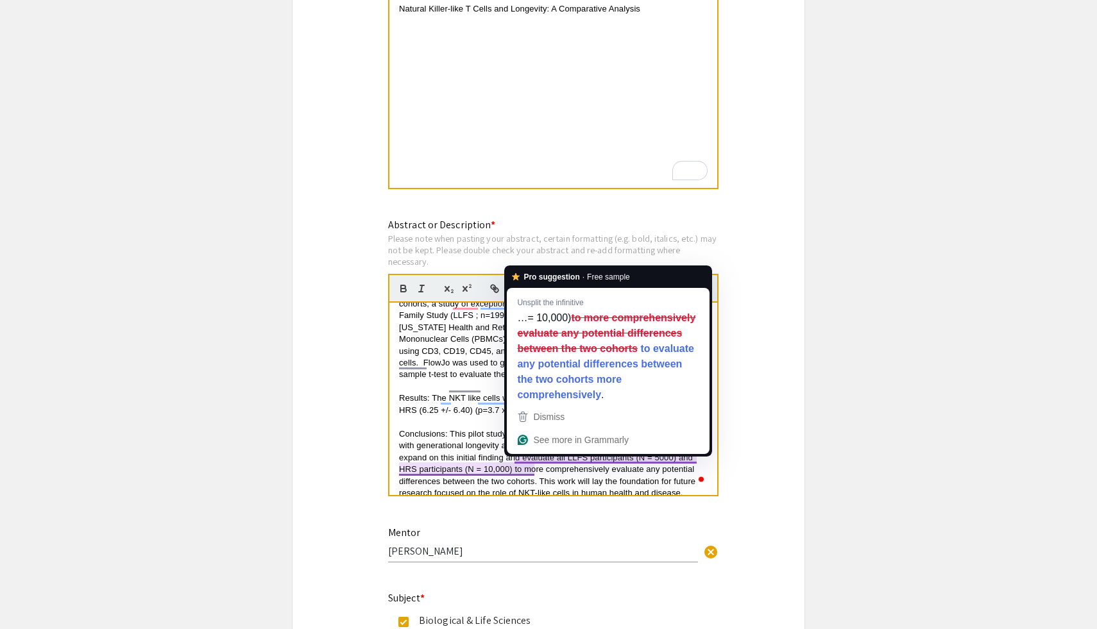
click at [469, 453] on span "Conclusions: This pilot study suggests that NKT-like cells may be lower in fami…" at bounding box center [553, 463] width 309 height 69
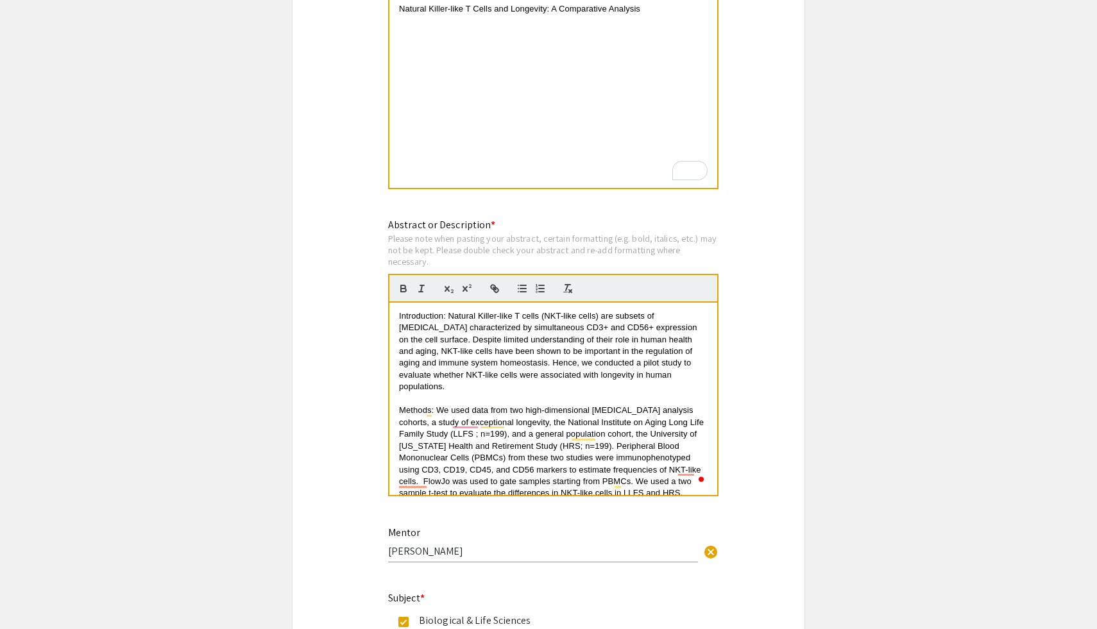
click at [585, 358] on span "Introduction: Natural Killer-like T cells (NKT-like cells) are subsets of [MEDI…" at bounding box center [549, 351] width 300 height 81
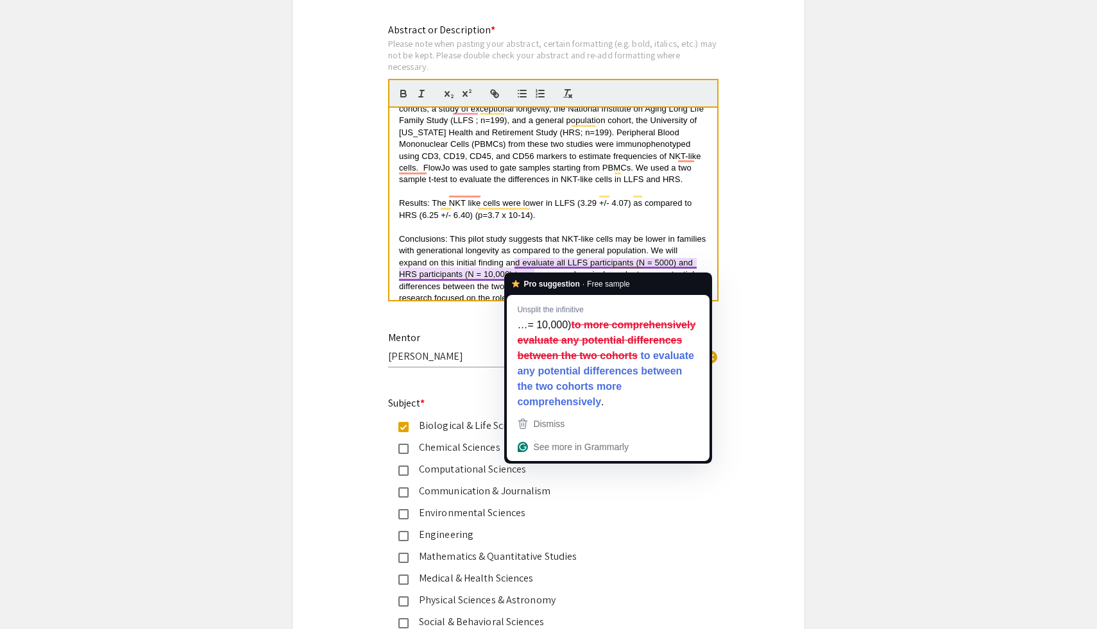
click at [517, 249] on p "Conclusions: This pilot study suggests that NKT-like cells may be lower in fami…" at bounding box center [553, 268] width 308 height 71
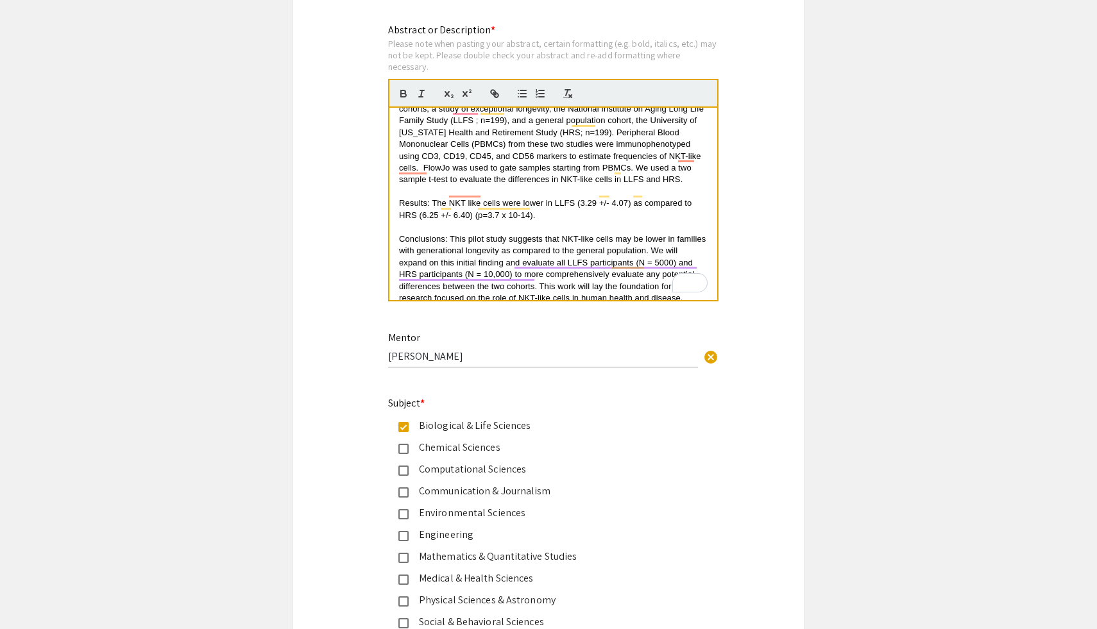
click at [388, 362] on input "[PERSON_NAME]" at bounding box center [543, 355] width 310 height 13
click at [541, 360] on input "[PERSON_NAME] & [PERSON_NAME]" at bounding box center [543, 355] width 310 height 13
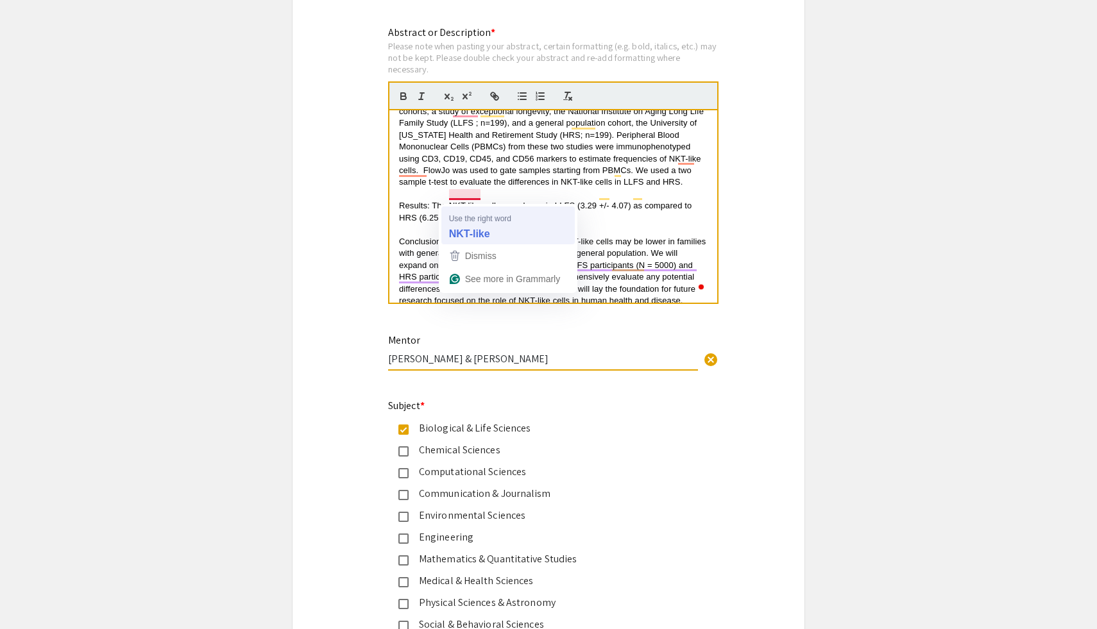
type input "[PERSON_NAME] & [PERSON_NAME]"
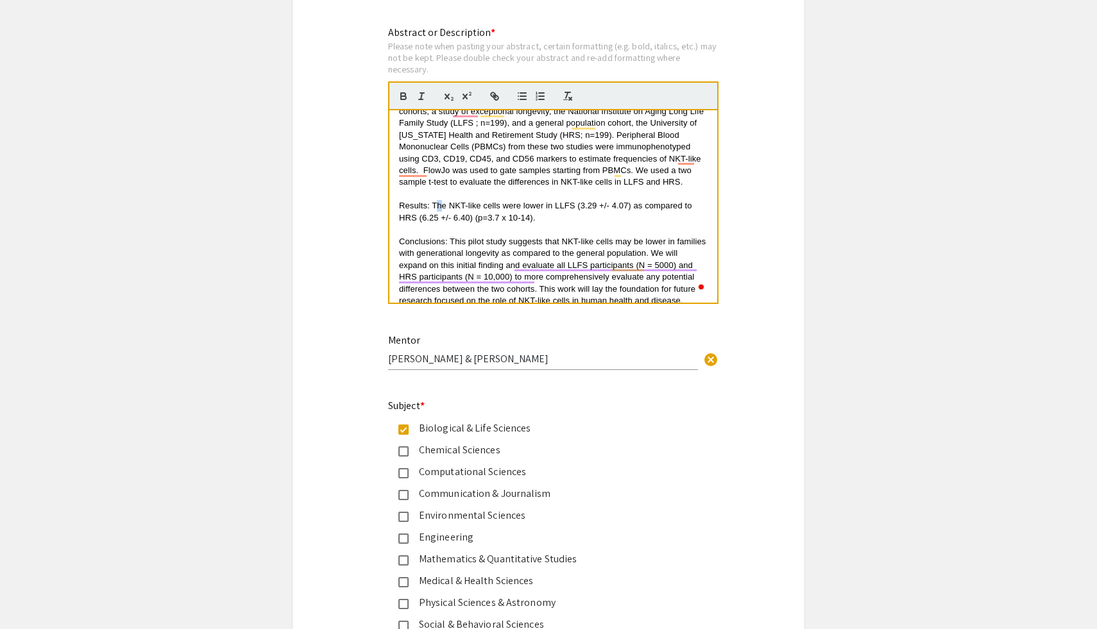
click at [439, 201] on span "Results: The NKT-like cells were lower in LLFS (3.29 +/- 4.07) as compared to H…" at bounding box center [546, 211] width 295 height 21
click at [501, 201] on span "Results: NKT-like cells were lower in LLFS (3.29 +/- 4.07) as compared to HRS (…" at bounding box center [549, 211] width 301 height 21
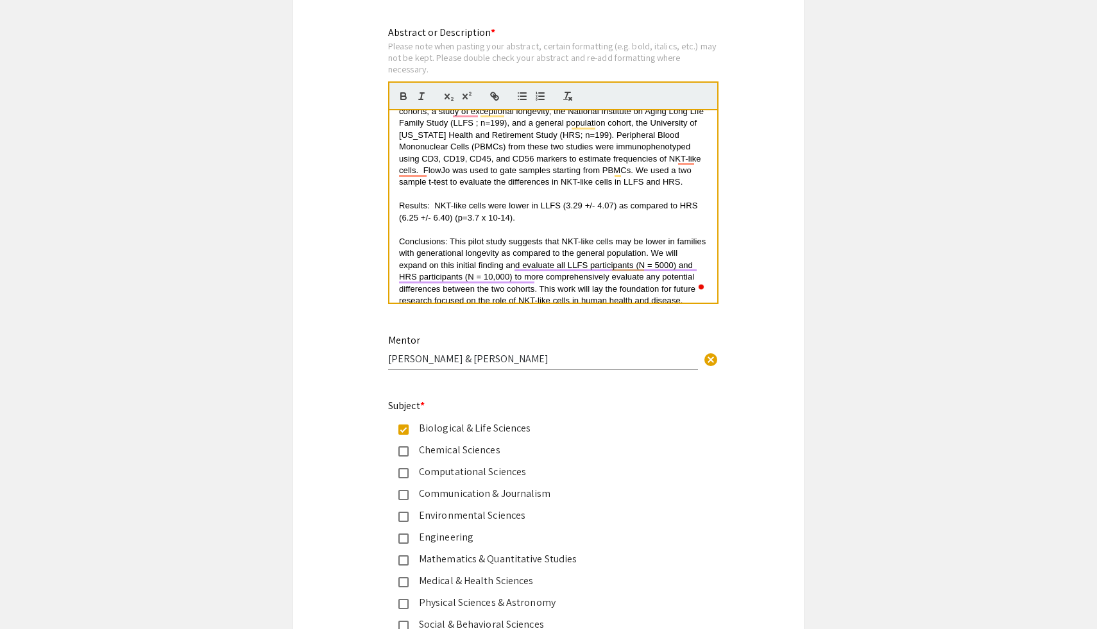
click at [490, 201] on span "Results: NKT-like cells were lower in LLFS (3.29 +/- 4.07) as compared to HRS (…" at bounding box center [549, 211] width 301 height 21
click at [565, 189] on p "To enrich screen reader interactions, please activate Accessibility in Grammarl…" at bounding box center [553, 195] width 308 height 12
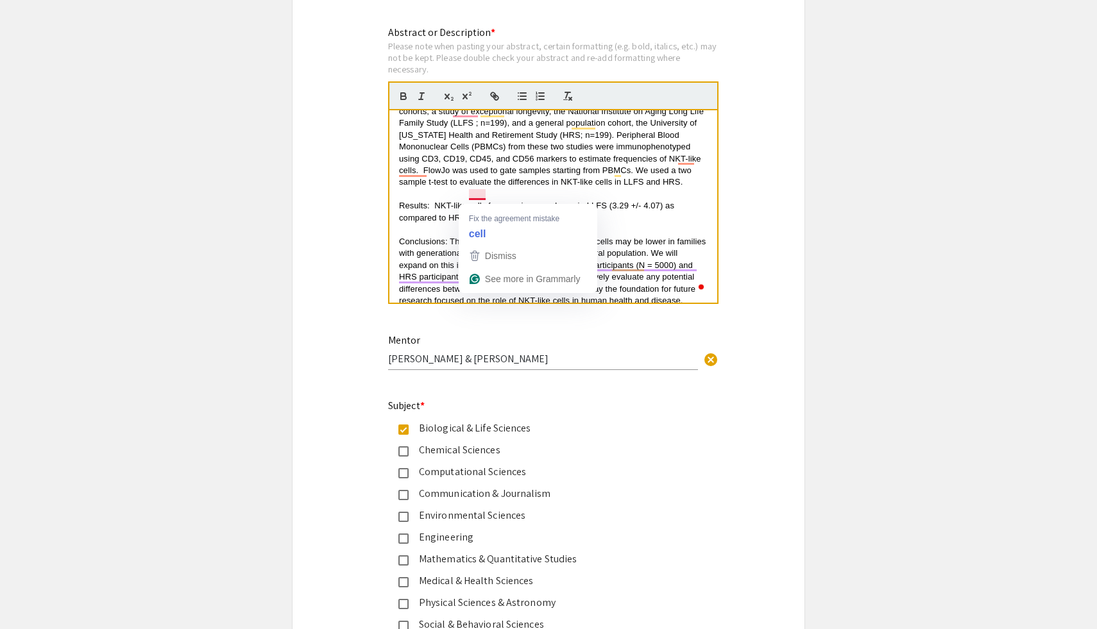
click at [477, 201] on span "Results: NKT-like cells frequencies were lower in LLFS (3.29 +/- 4.07) as compa…" at bounding box center [538, 211] width 278 height 21
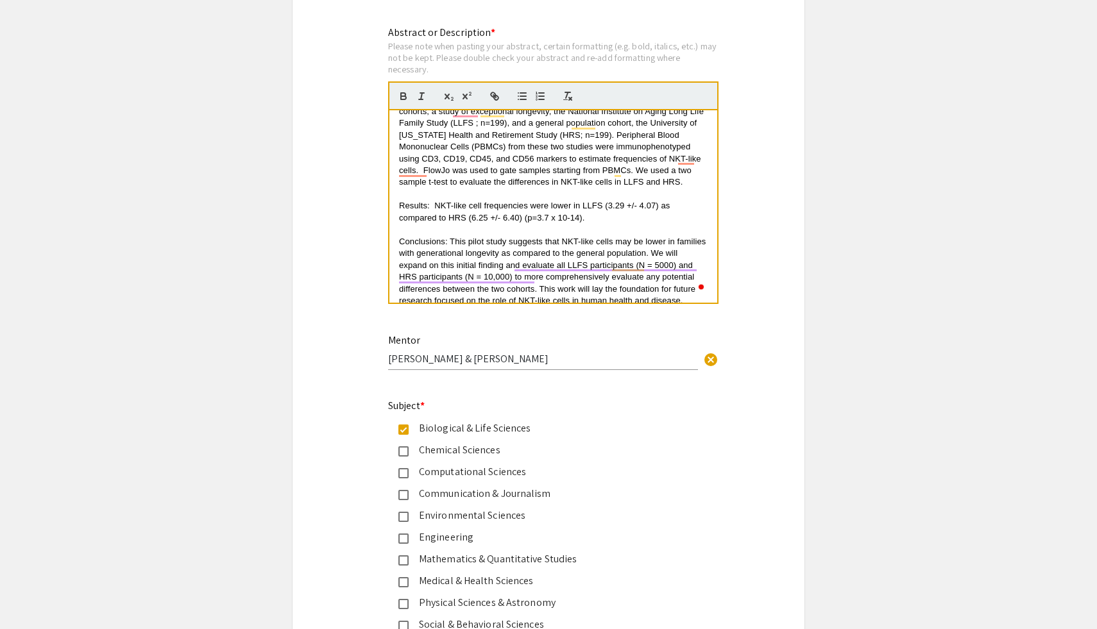
click at [517, 189] on p "To enrich screen reader interactions, please activate Accessibility in Grammarl…" at bounding box center [553, 195] width 308 height 12
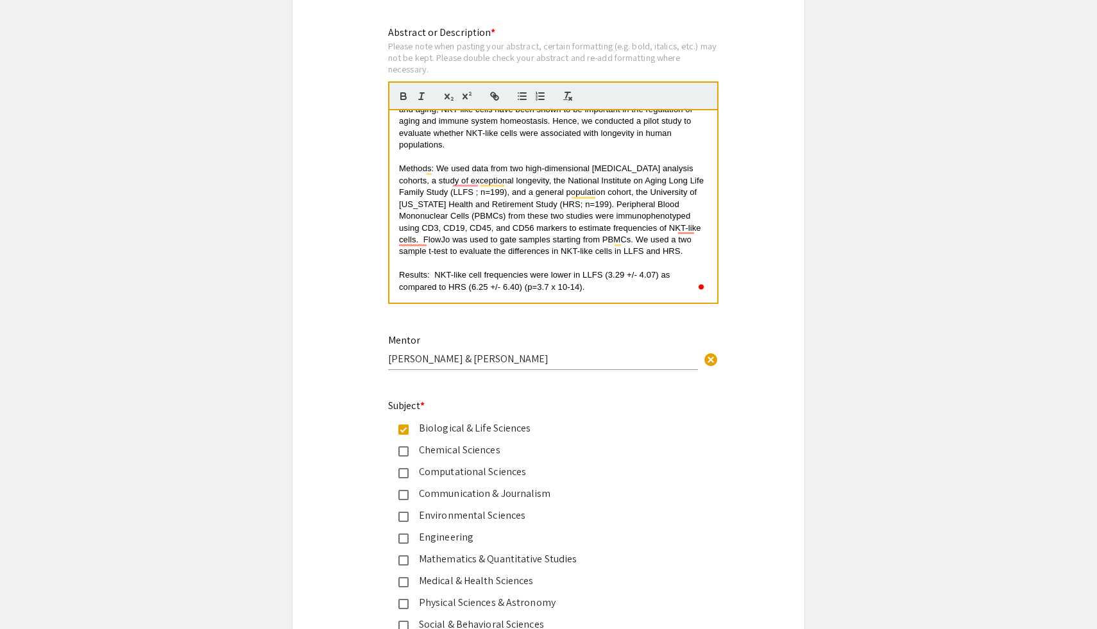
scroll to position [40, 0]
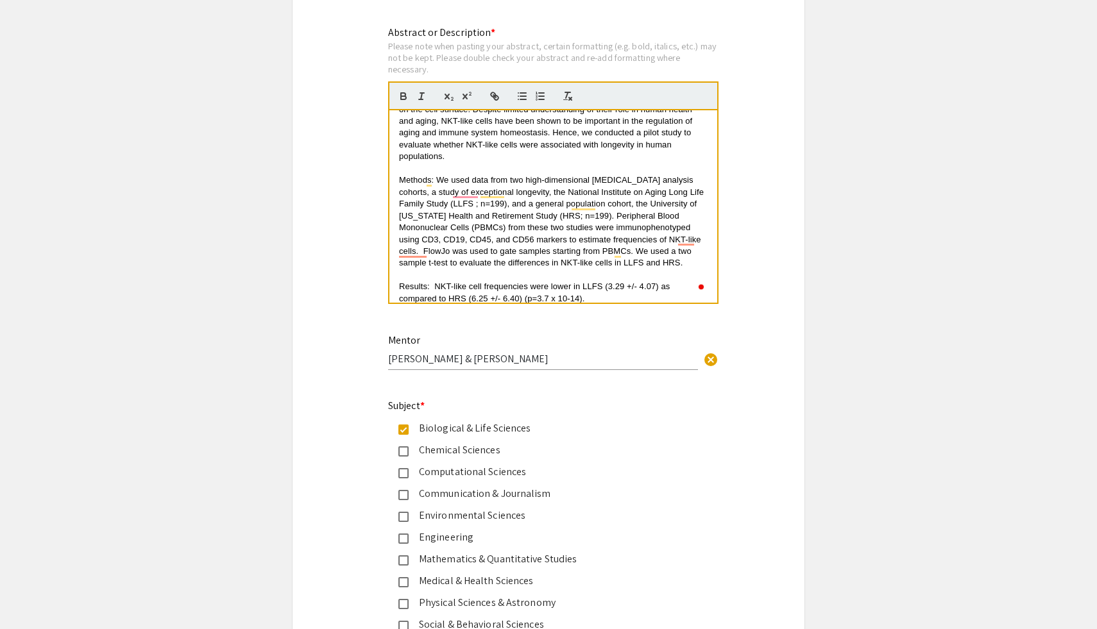
click at [664, 282] on span "Results: NKT-like cell frequencies were lower in LLFS (3.29 +/- 4.07) as compar…" at bounding box center [535, 292] width 273 height 21
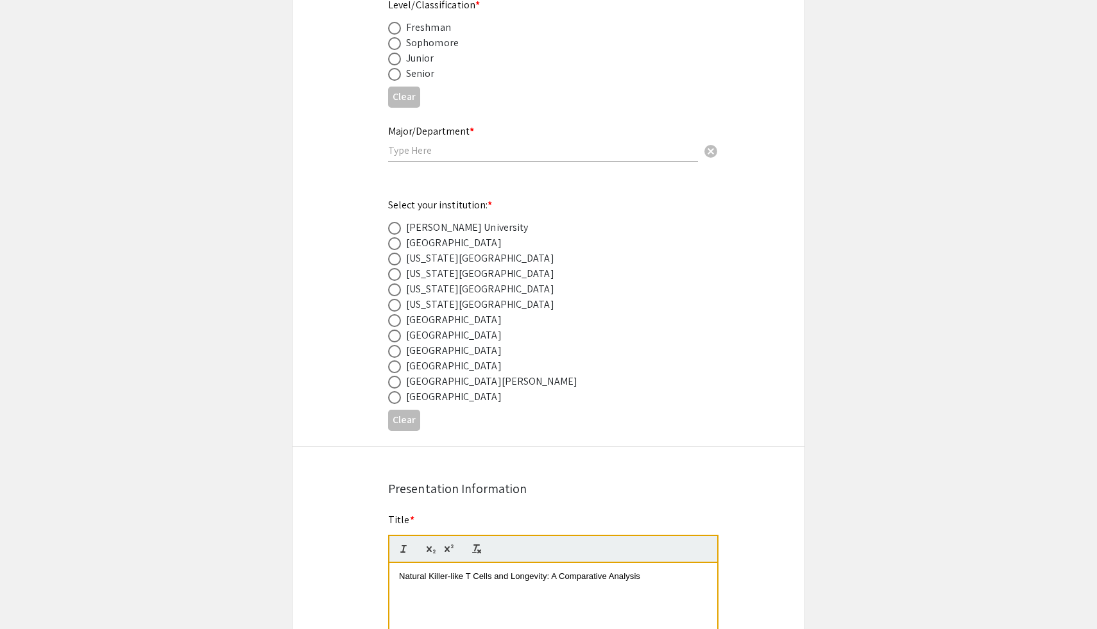
click at [396, 351] on span at bounding box center [394, 351] width 13 height 13
click at [396, 351] on input "radio" at bounding box center [394, 351] width 13 height 13
radio input "true"
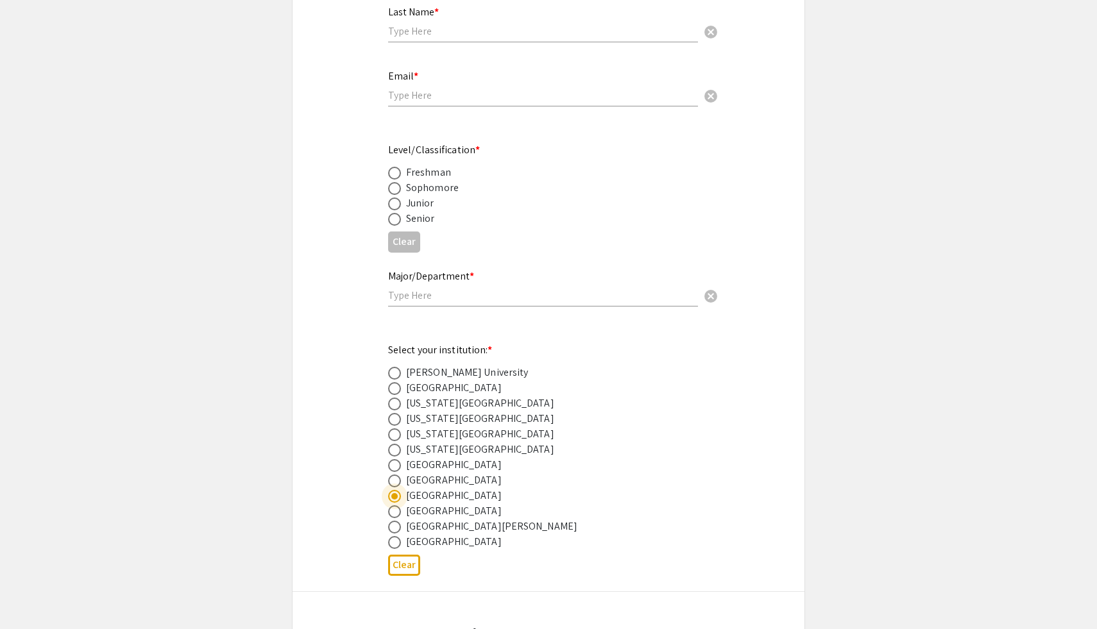
click at [421, 299] on input "text" at bounding box center [543, 295] width 310 height 13
type input "Biology"
click at [392, 204] on span at bounding box center [394, 204] width 13 height 13
click at [392, 204] on input "radio" at bounding box center [394, 204] width 13 height 13
radio input "true"
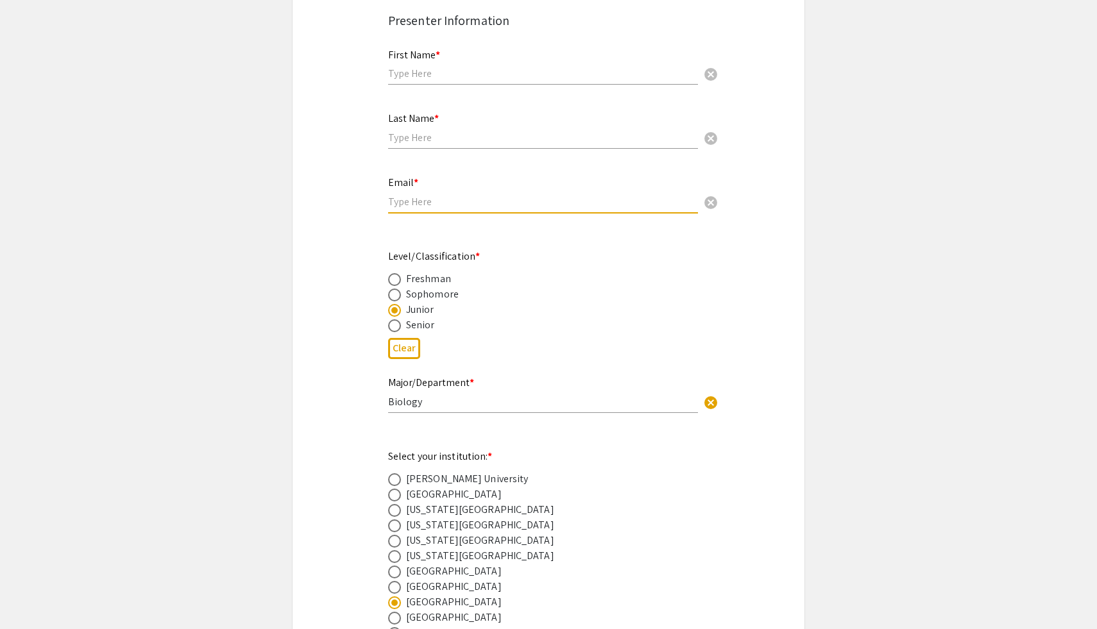
click at [407, 208] on input "email" at bounding box center [543, 201] width 310 height 13
type input "[EMAIL_ADDRESS][DOMAIN_NAME]"
type input "[DEMOGRAPHIC_DATA]"
type input "Vundamati"
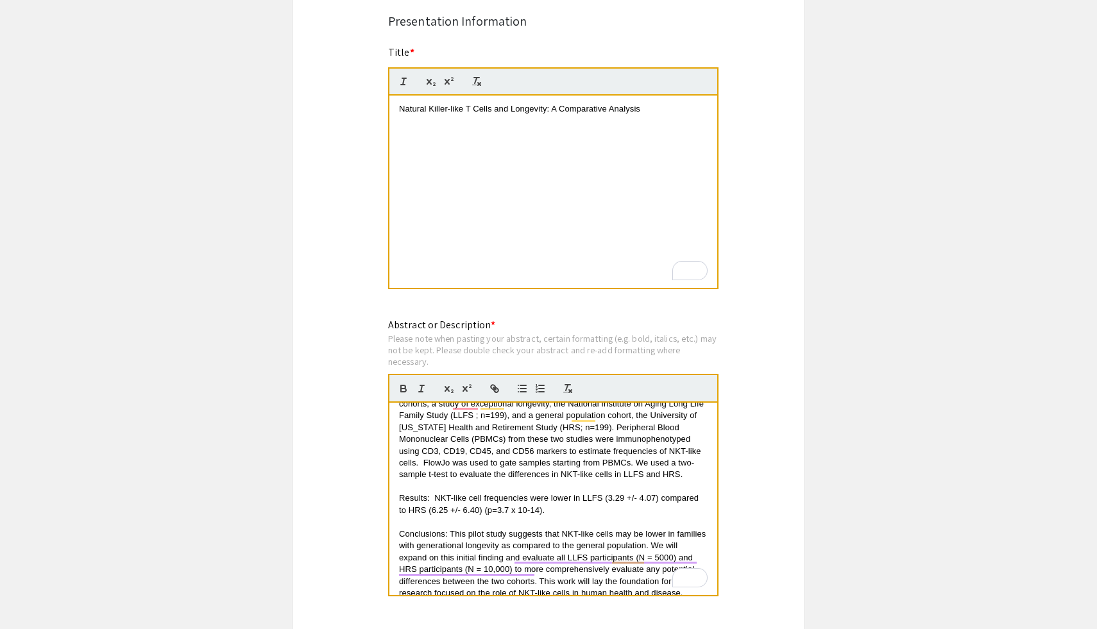
click at [322, 211] on div "Symposium Presentation Submission 2025 Life Sciences [GEOGRAPHIC_DATA][US_STATE…" at bounding box center [548, 288] width 513 height 2443
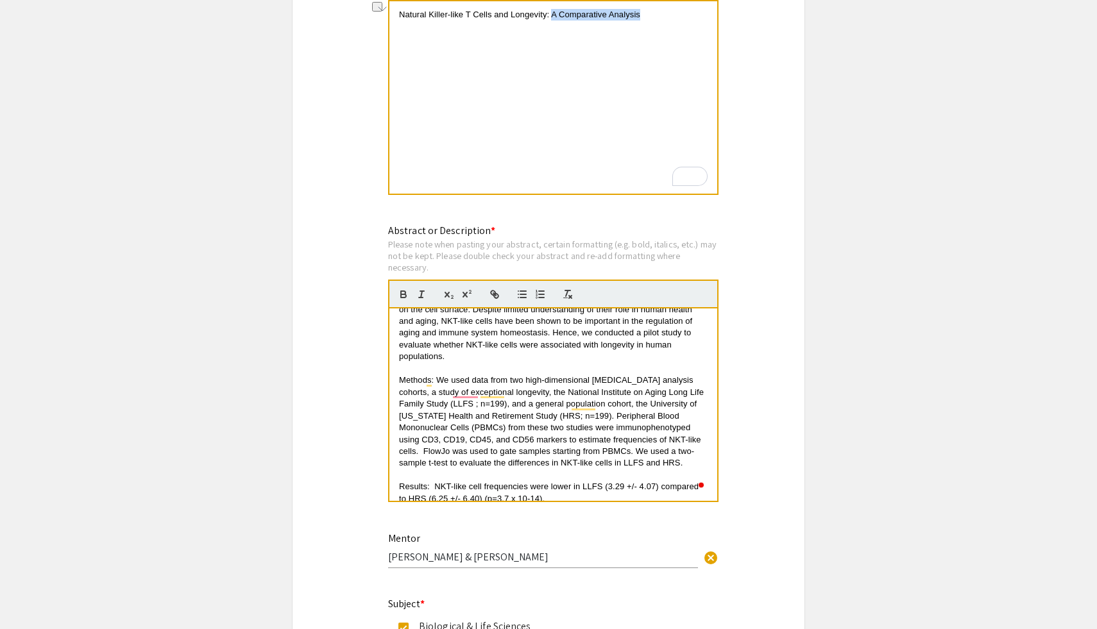
drag, startPoint x: 643, startPoint y: 19, endPoint x: 553, endPoint y: 19, distance: 90.4
click at [553, 19] on p "Natural Killer-like T Cells and Longevity: A Comparative Analysis" at bounding box center [553, 15] width 308 height 12
drag, startPoint x: 553, startPoint y: 19, endPoint x: 639, endPoint y: 17, distance: 85.3
click at [639, 17] on p "Natural Killer-like T Cells and Longevity: The Fountain of Youth" at bounding box center [553, 15] width 308 height 12
copy span "The Fountain of Youth"
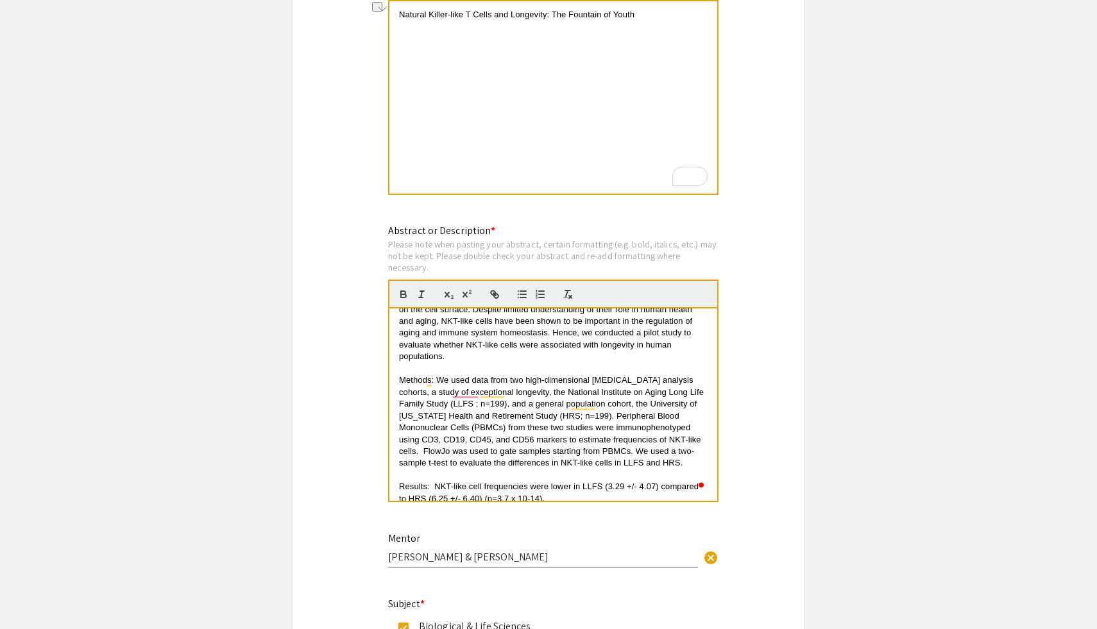
click at [660, 21] on p "Natural Killer-like T Cells and Longevity: The Fountain of Youth" at bounding box center [553, 15] width 308 height 12
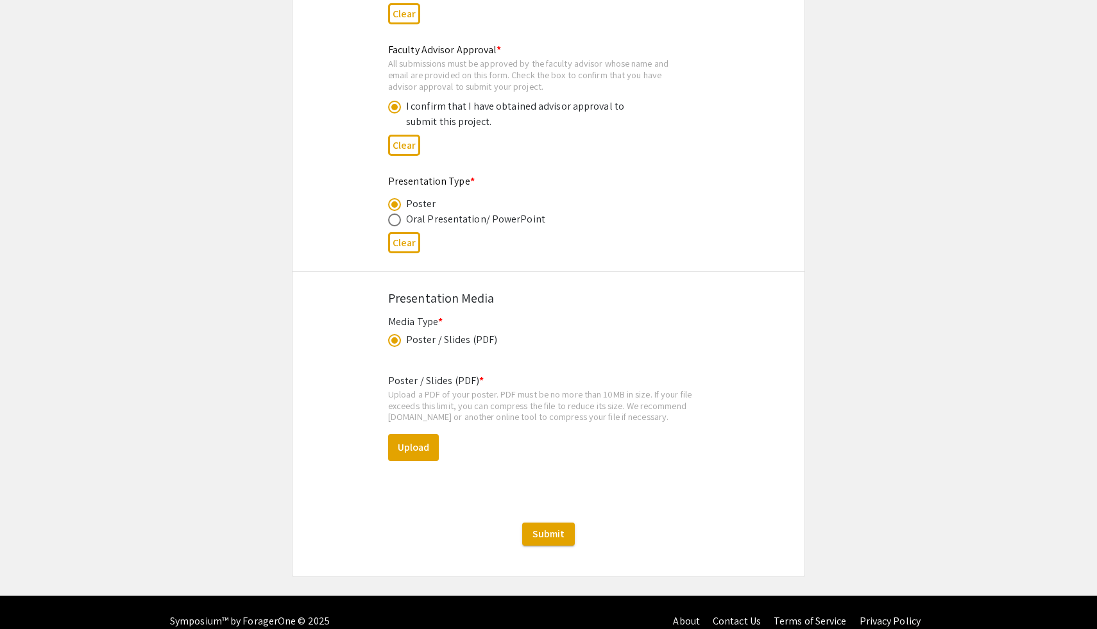
scroll to position [1964, 0]
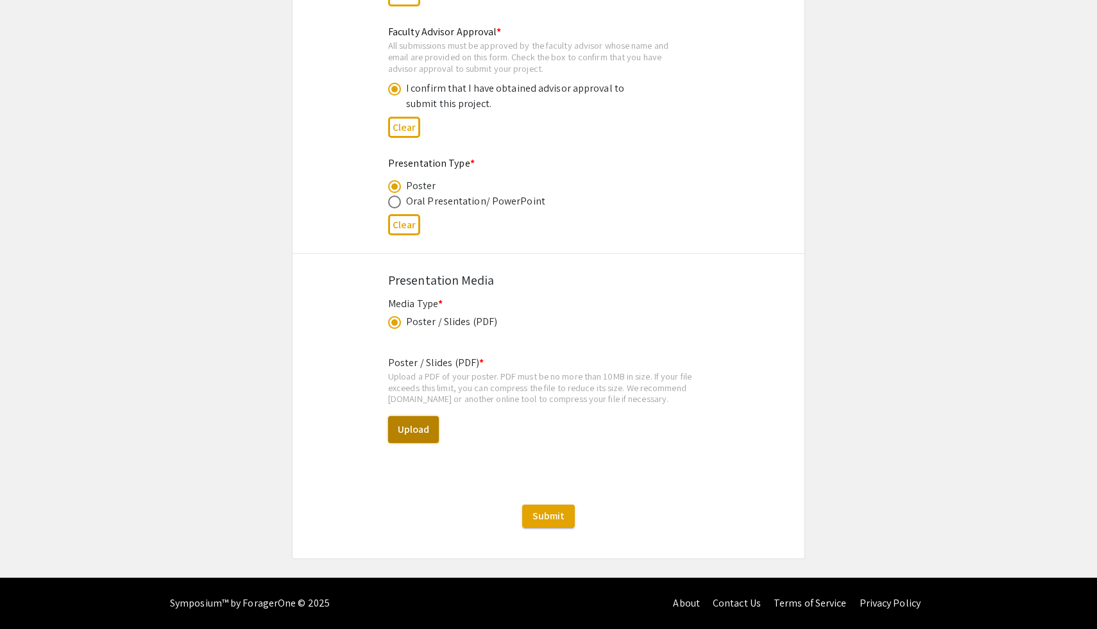
click at [399, 438] on button "Upload" at bounding box center [413, 429] width 51 height 27
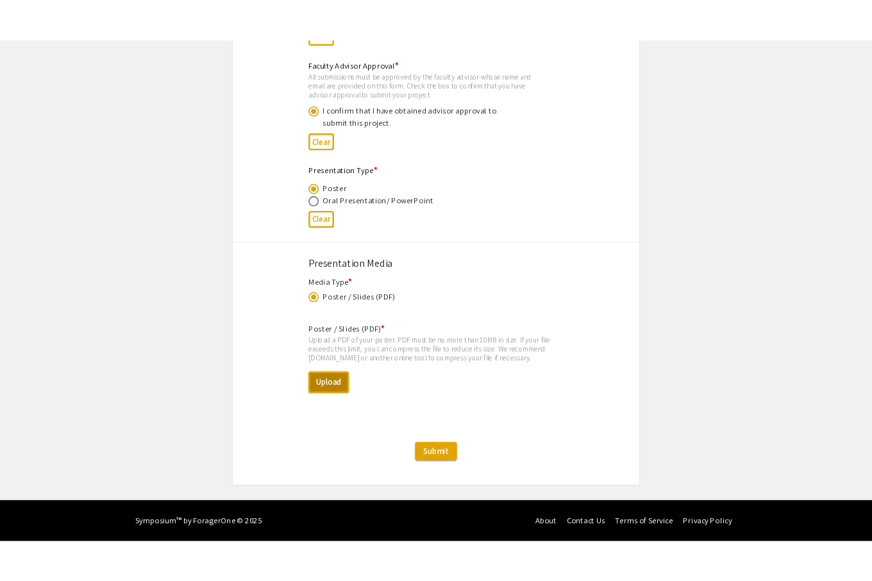
scroll to position [1963, 0]
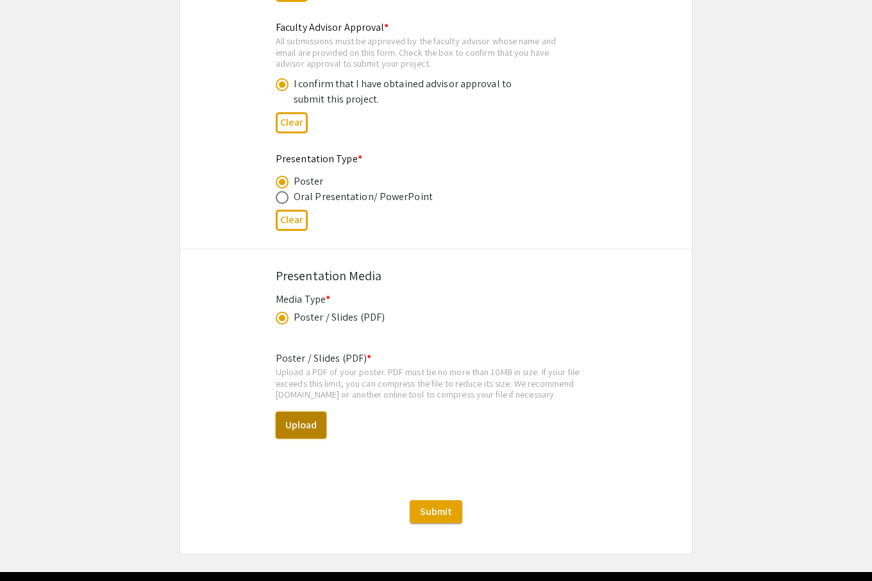
click at [305, 432] on button "Upload" at bounding box center [301, 425] width 51 height 27
click at [297, 426] on button "Upload" at bounding box center [301, 425] width 51 height 27
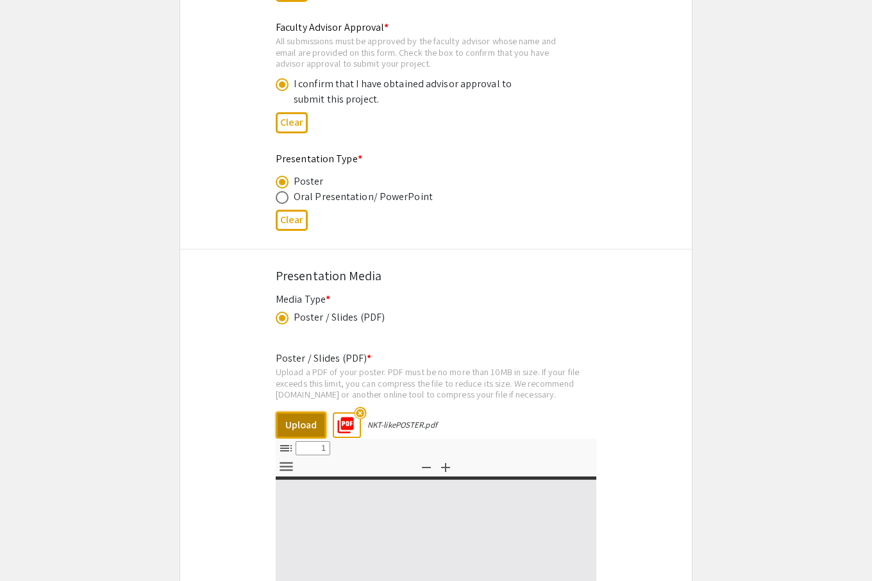
select select "custom"
type input "0"
select select "custom"
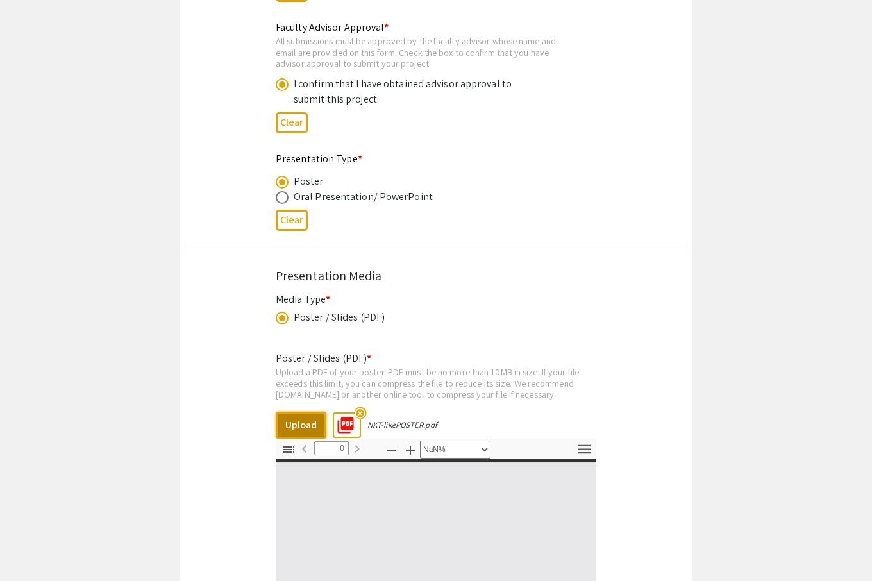
type input "1"
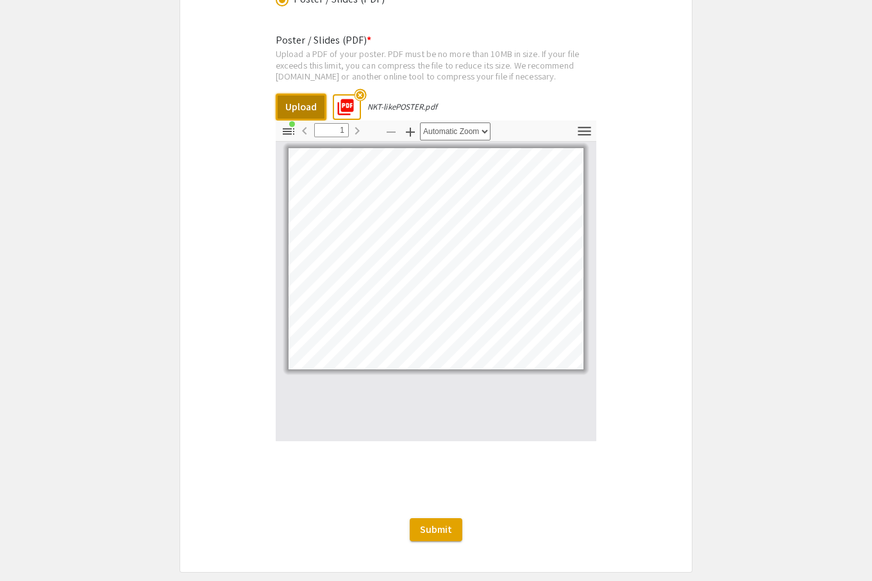
scroll to position [2284, 0]
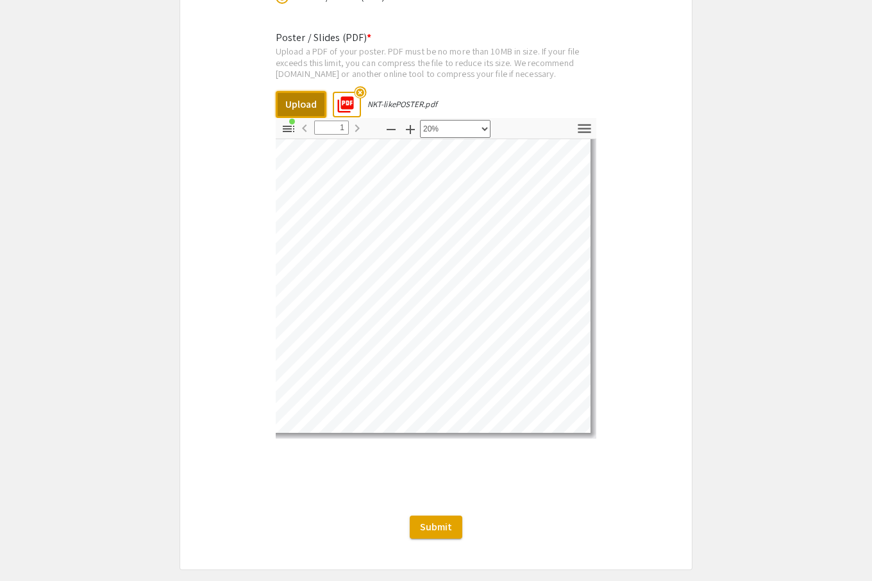
select select "custom"
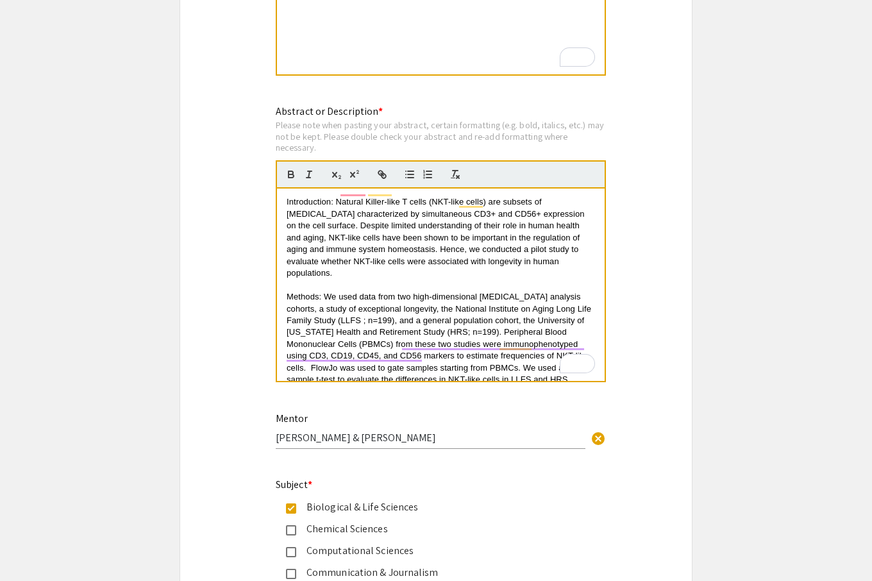
scroll to position [0, 0]
click at [284, 205] on div "Introduction: Natural Killer-like T cells (NKT-like cells) are subsets of [MEDI…" at bounding box center [441, 285] width 328 height 192
click at [299, 206] on span "Introduction: Natural Killer-like T cells (NKT-like cells) are subsets of [MEDI…" at bounding box center [437, 237] width 300 height 81
click at [298, 292] on span "Methods: We used data from two high-dimensional [MEDICAL_DATA] analysis cohorts…" at bounding box center [440, 338] width 307 height 92
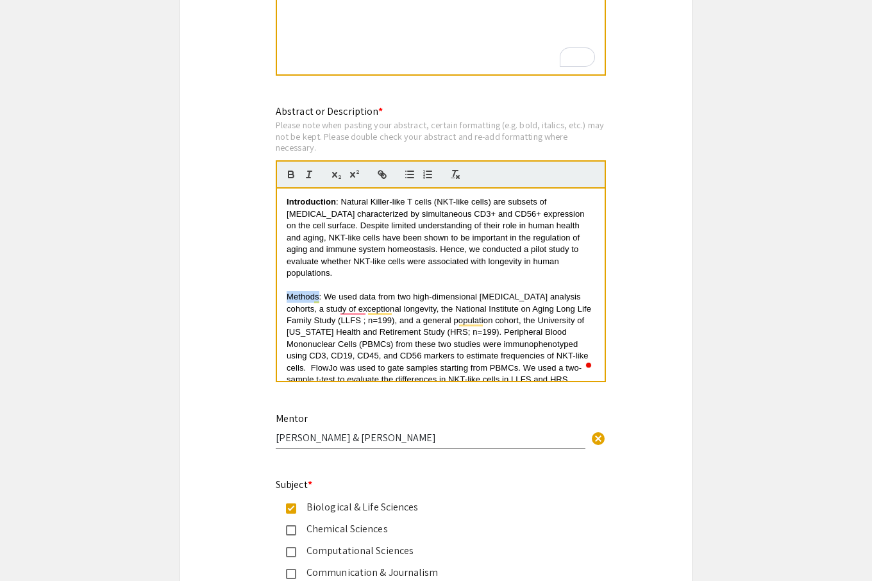
click at [298, 292] on span "Methods: We used data from two high-dimensional [MEDICAL_DATA] analysis cohorts…" at bounding box center [440, 338] width 307 height 92
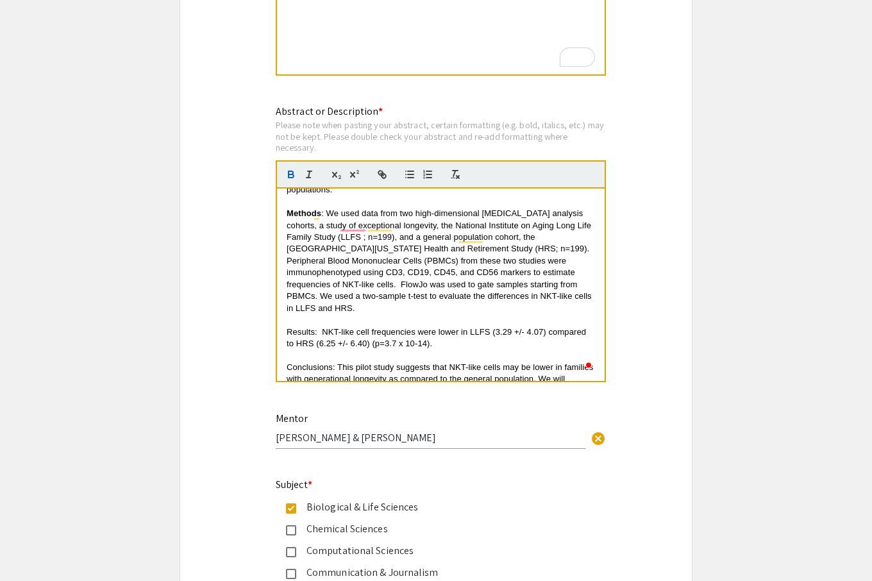
scroll to position [119, 0]
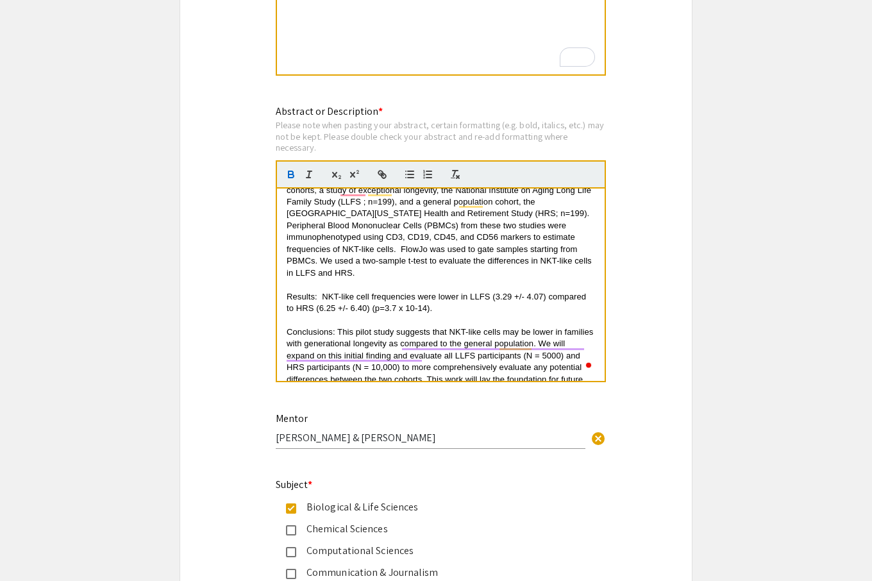
click at [297, 292] on span "Results: NKT-like cell frequencies were lower in LLFS (3.29 +/- 4.07) compared …" at bounding box center [438, 302] width 302 height 21
click at [304, 327] on span "Conclusions: This pilot study suggests that NKT-like cells may be lower in fami…" at bounding box center [441, 361] width 309 height 69
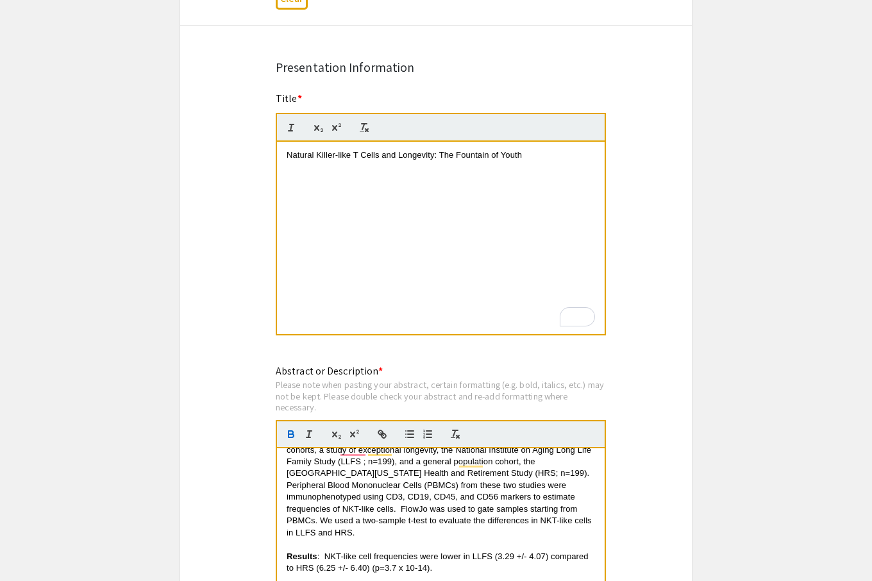
scroll to position [969, 0]
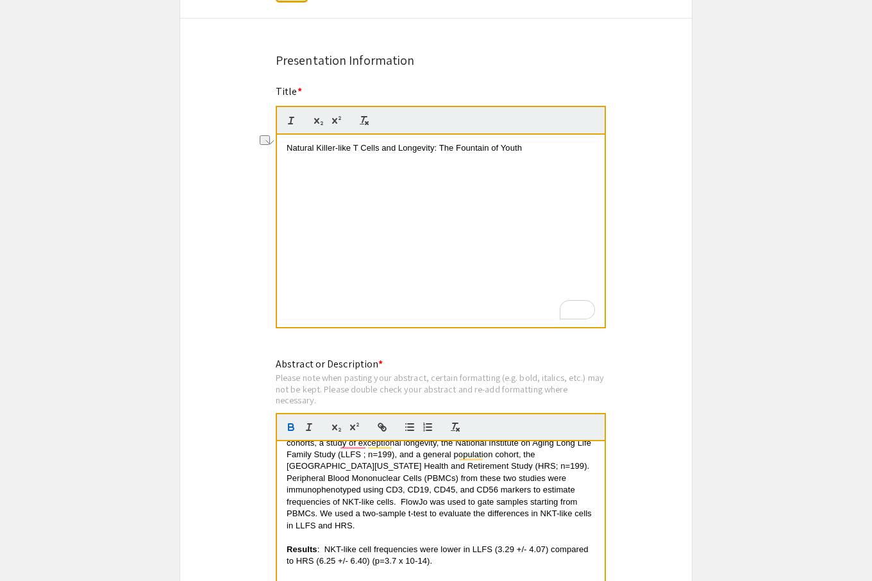
drag, startPoint x: 525, startPoint y: 149, endPoint x: 439, endPoint y: 151, distance: 85.9
click at [439, 151] on p "Natural Killer-like T Cells and Longevity: The Fountain of Youth" at bounding box center [441, 148] width 308 height 12
click at [780, 150] on app-submissions "Symposium Presentation Submission 2025 Life Sciences [GEOGRAPHIC_DATA][US_STATE…" at bounding box center [436, 495] width 872 height 2779
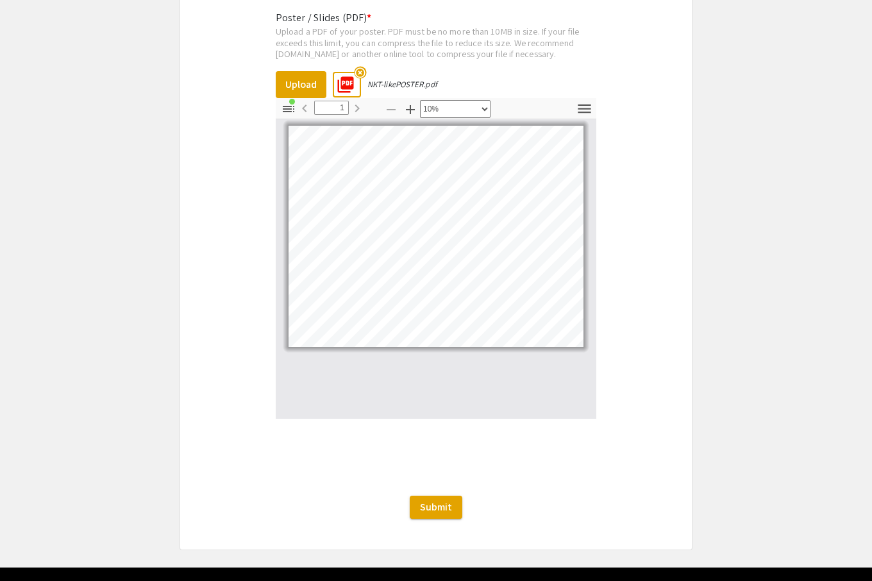
scroll to position [2346, 0]
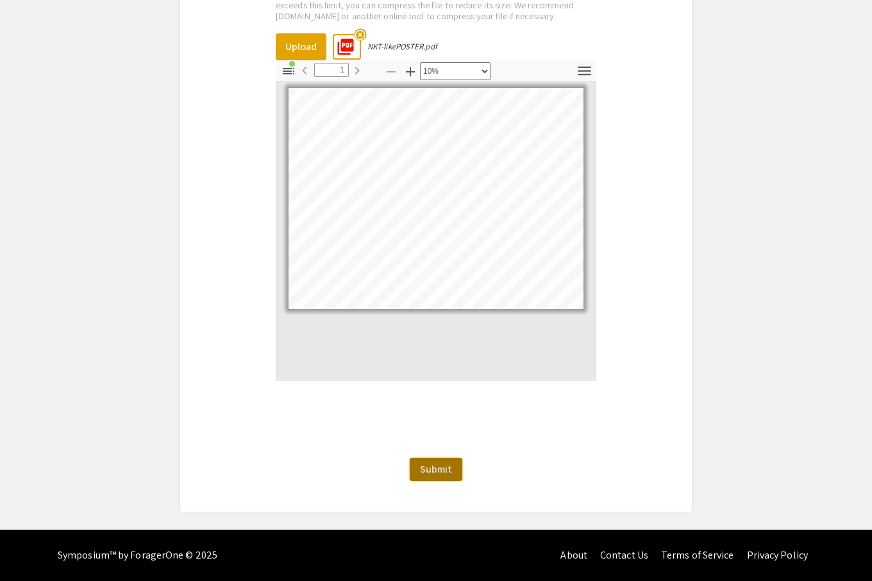
click at [455, 468] on button "Submit" at bounding box center [436, 469] width 53 height 23
